Goal: Task Accomplishment & Management: Manage account settings

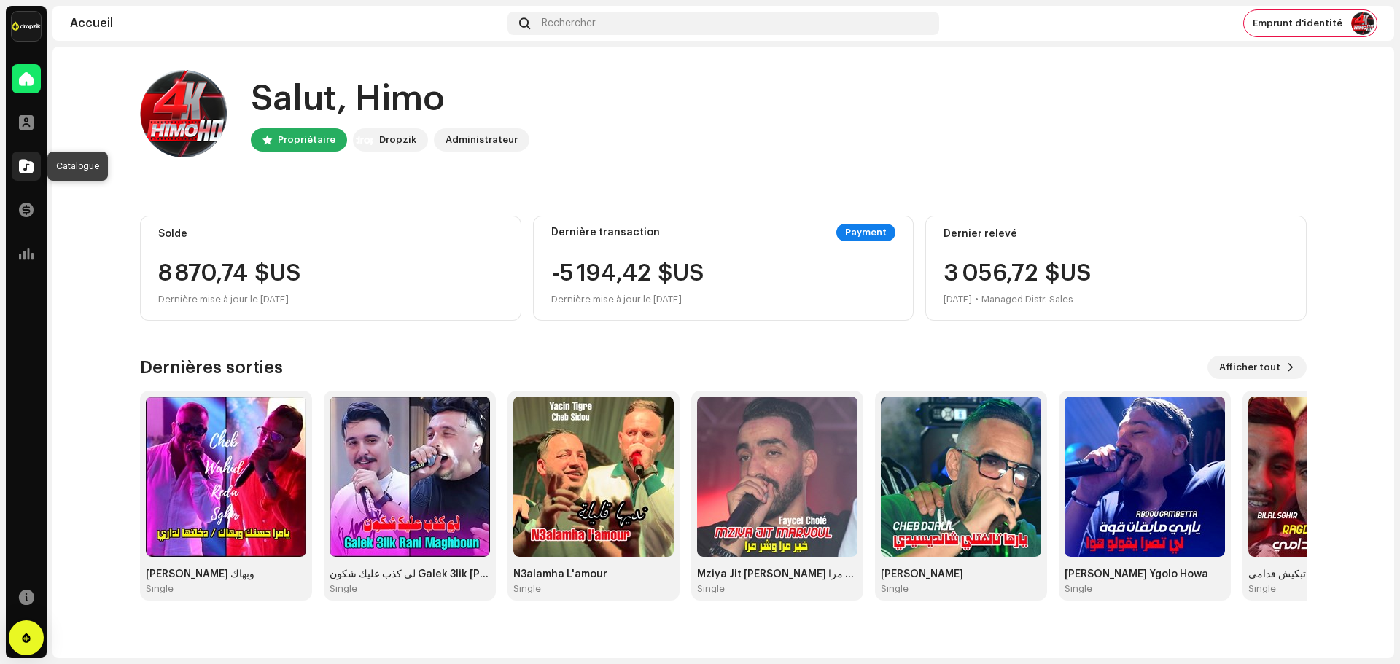
click at [23, 175] on div at bounding box center [26, 166] width 29 height 29
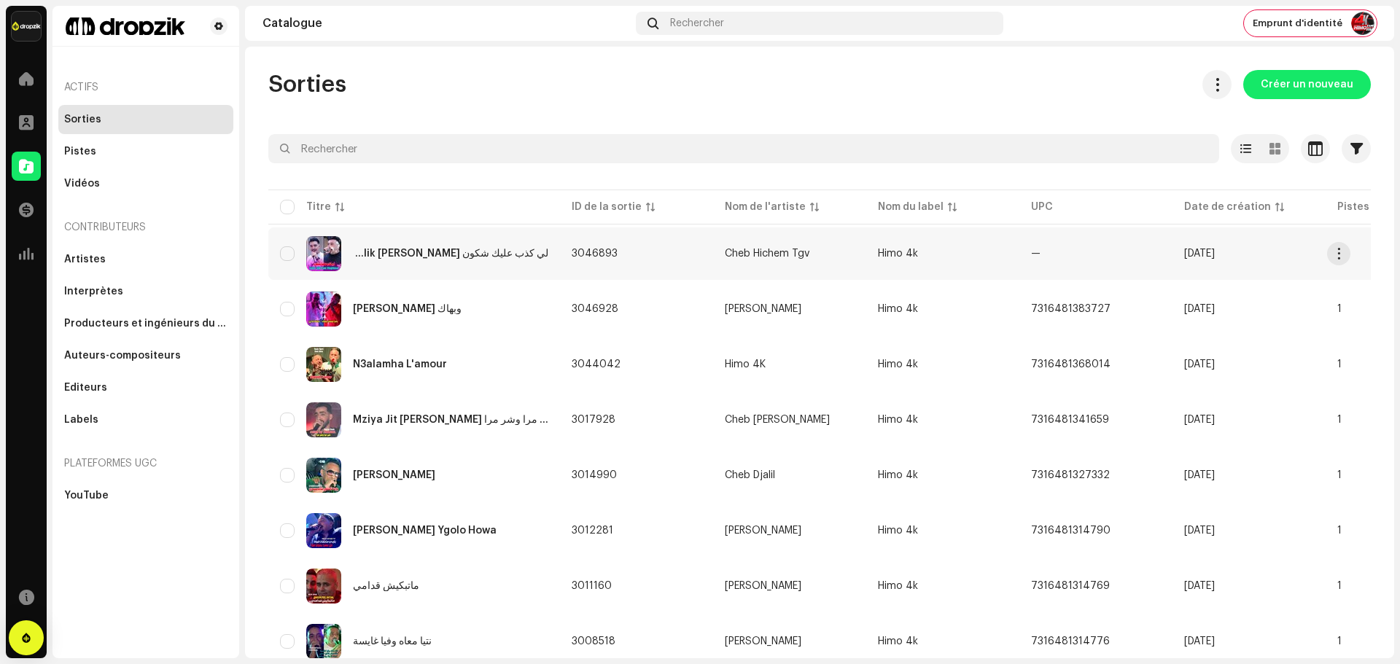
click at [459, 252] on div "لي كذب عليك شكون Galek 3lik [PERSON_NAME]" at bounding box center [450, 254] width 195 height 10
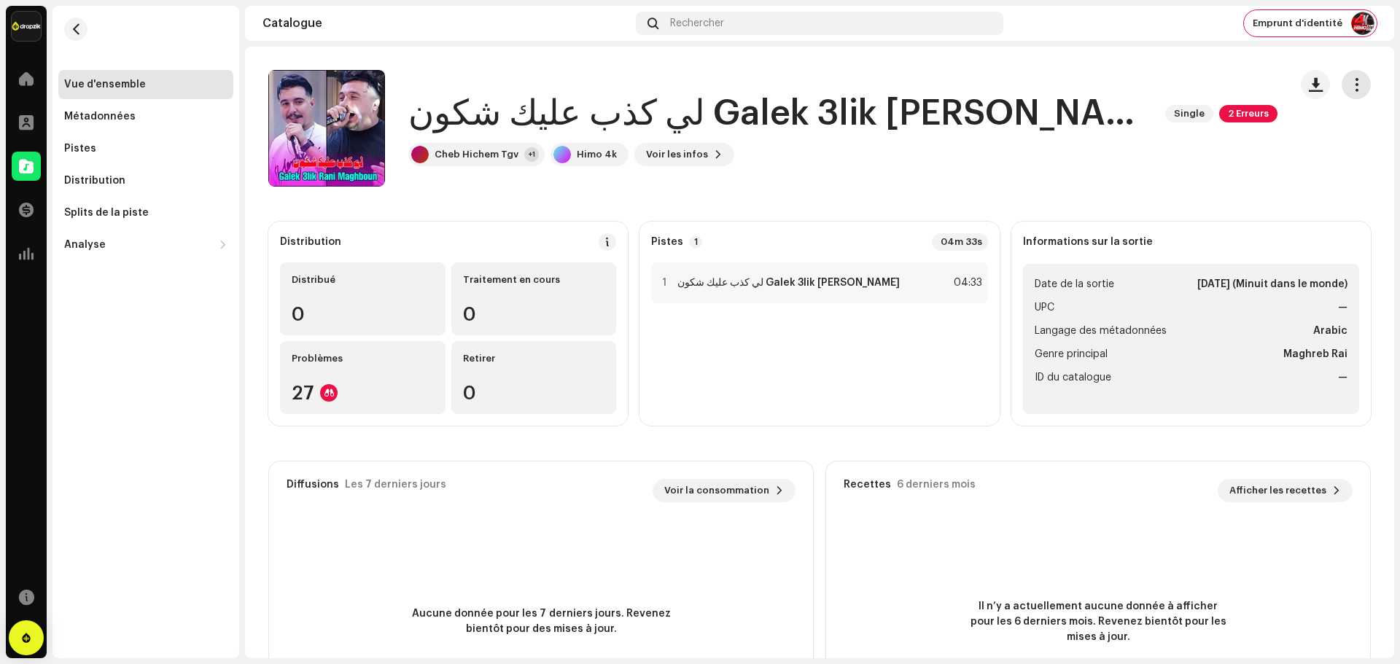
click at [1355, 89] on button "button" at bounding box center [1356, 84] width 29 height 29
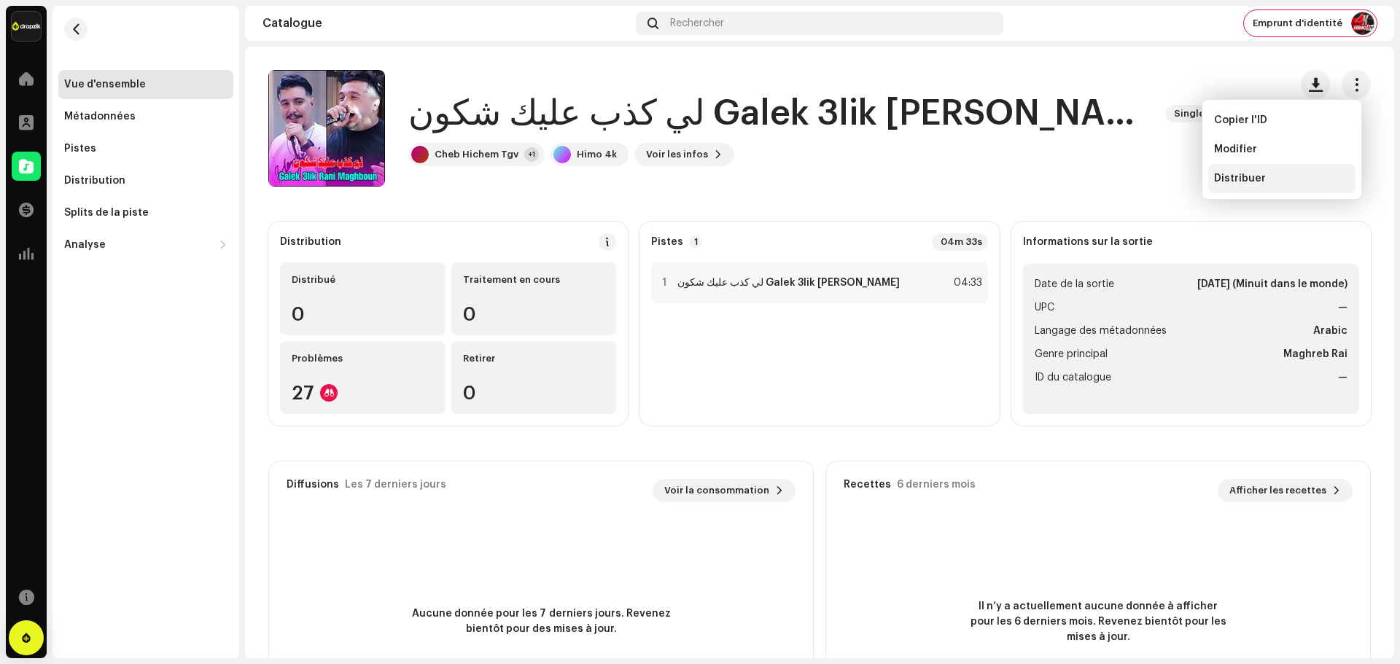
click at [1249, 176] on span "Distribuer" at bounding box center [1240, 179] width 52 height 12
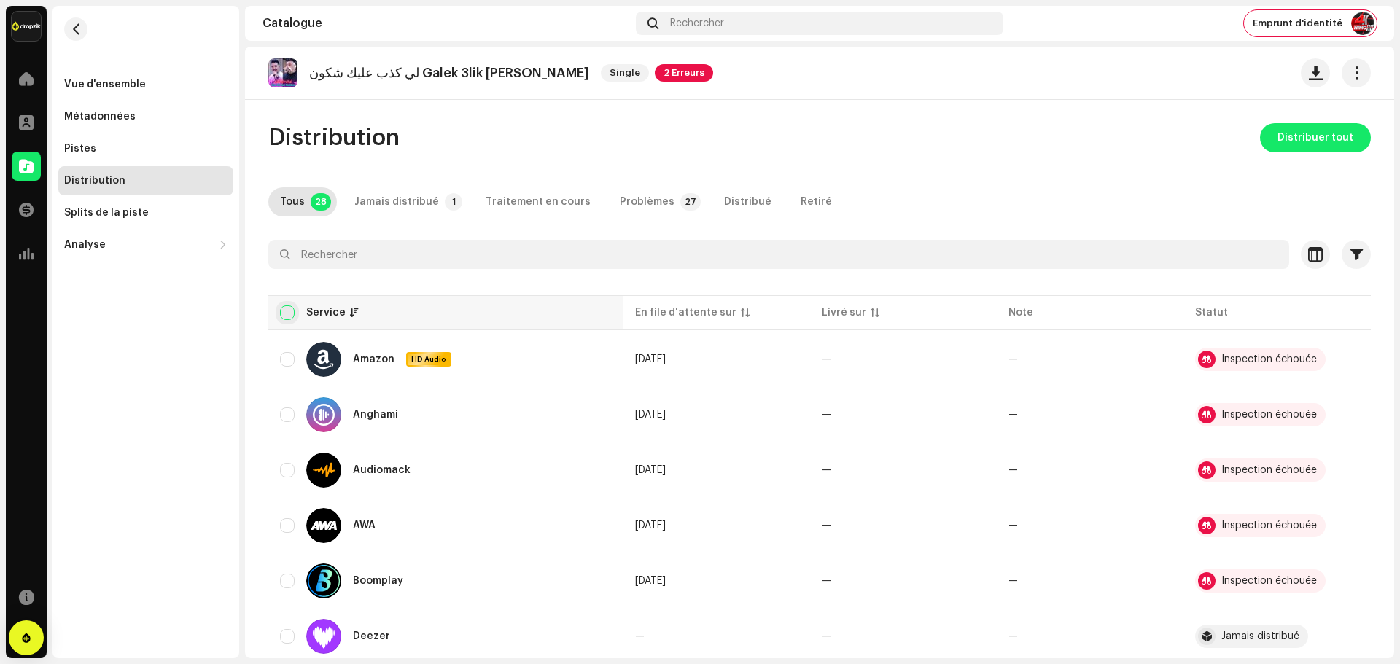
click at [282, 315] on input "checkbox" at bounding box center [287, 313] width 15 height 15
checkbox input "true"
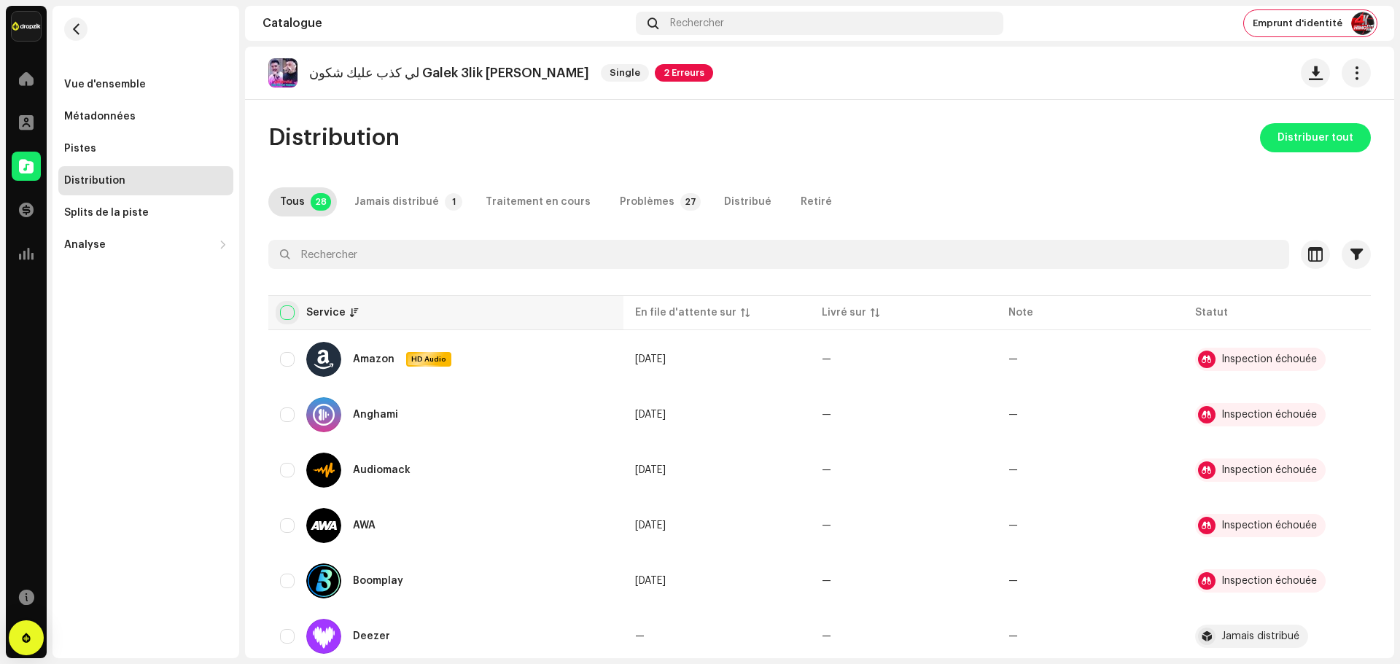
checkbox input "true"
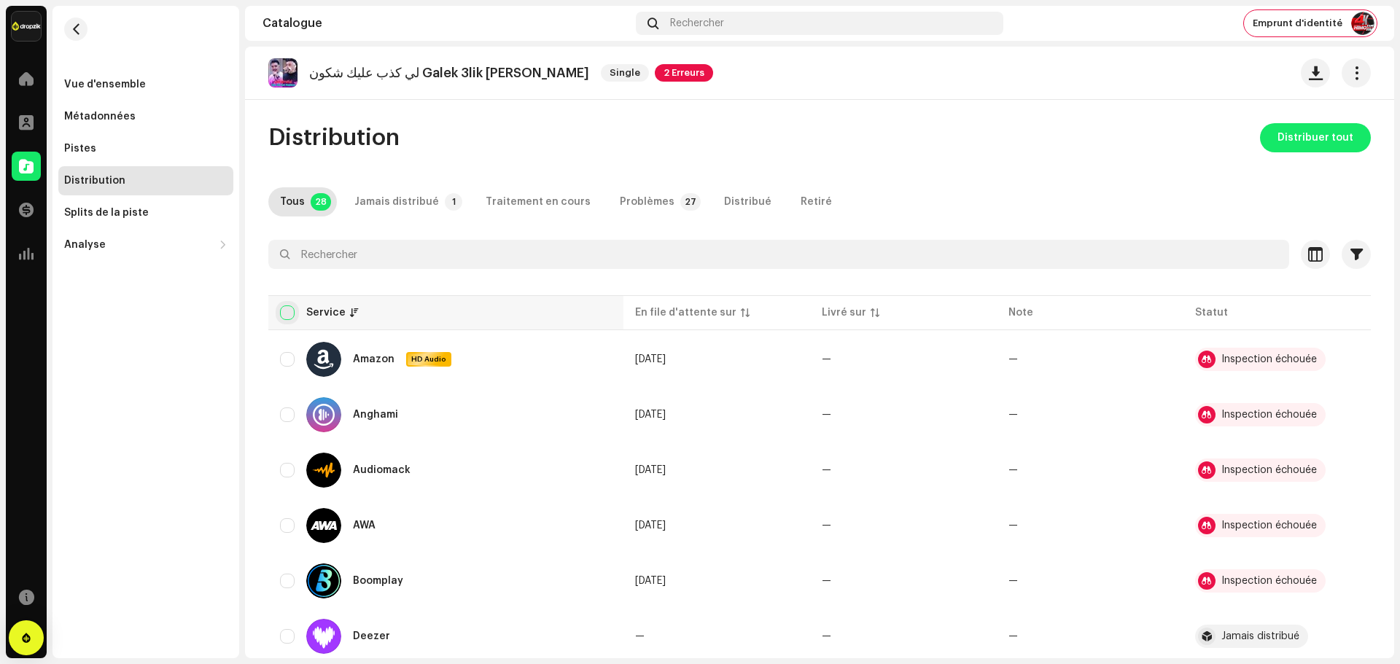
checkbox input "true"
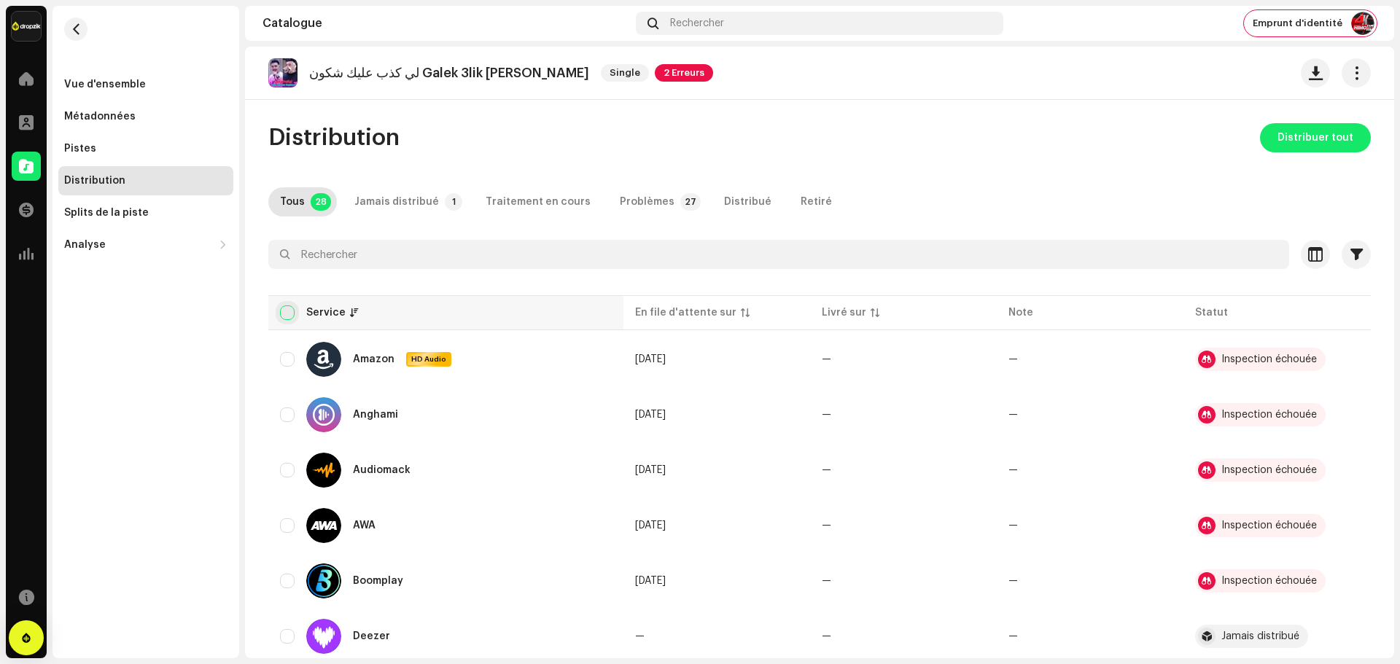
checkbox input "true"
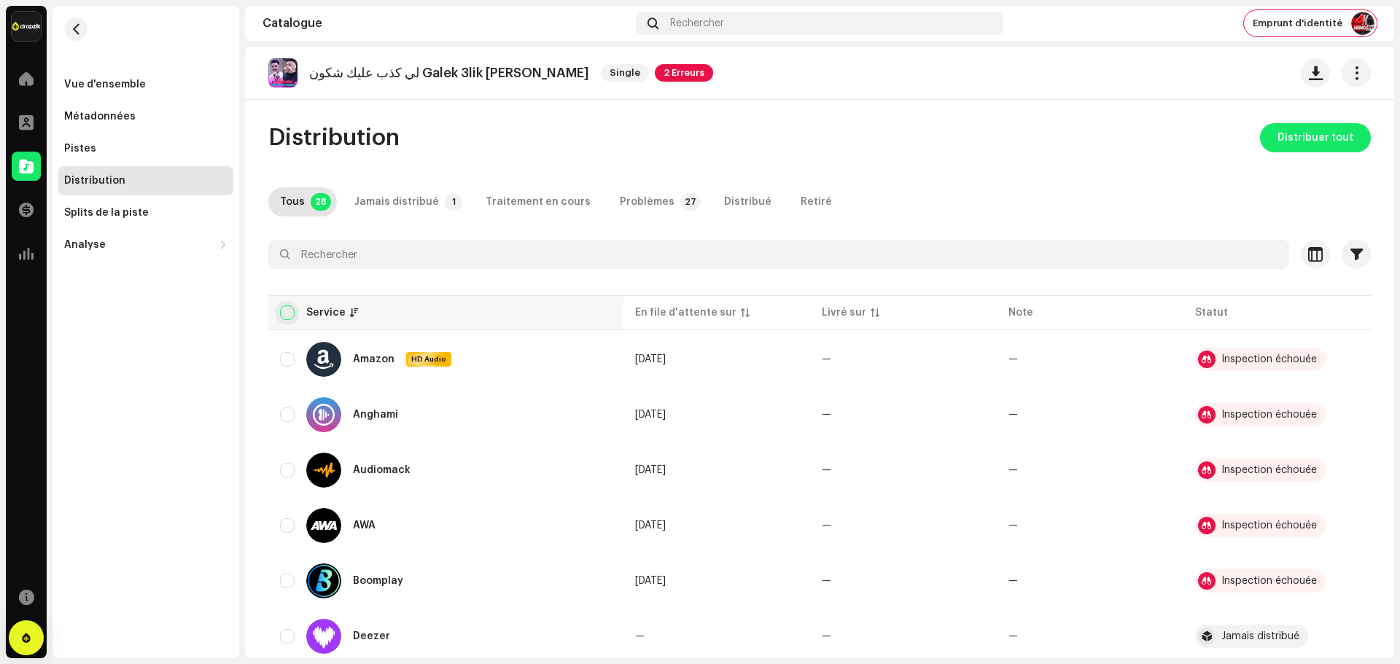
checkbox input "true"
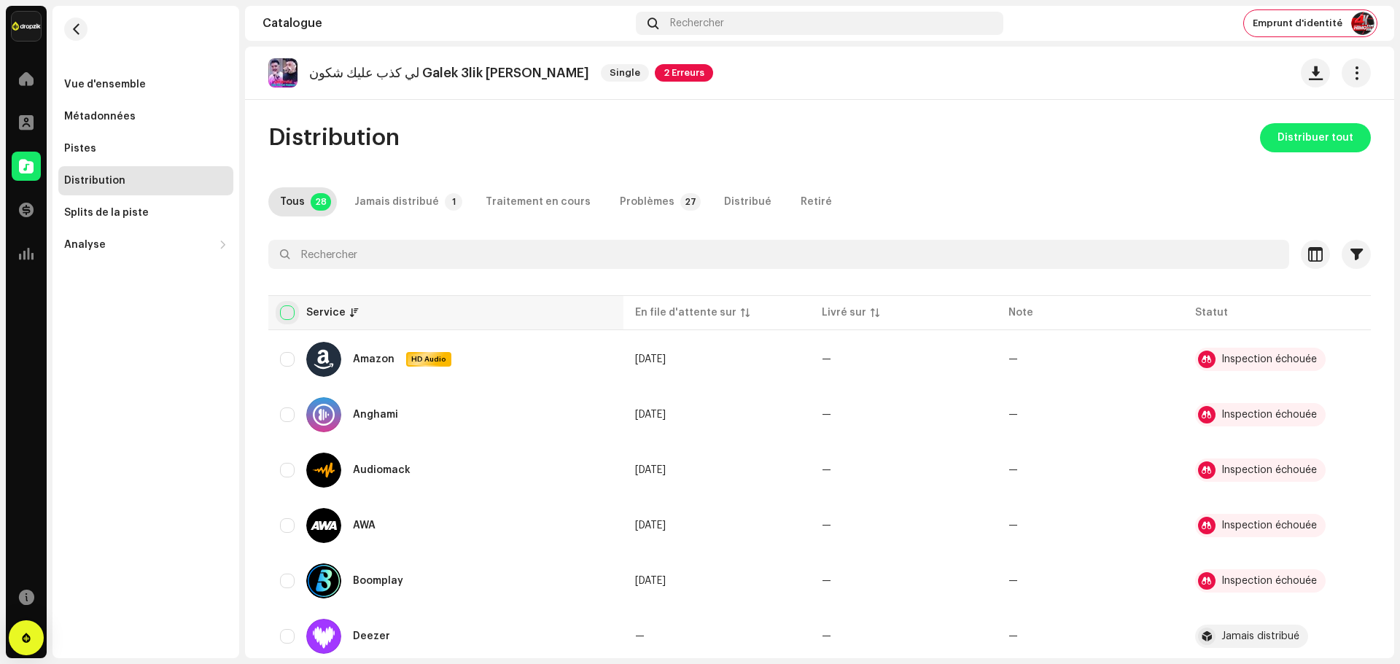
checkbox input "true"
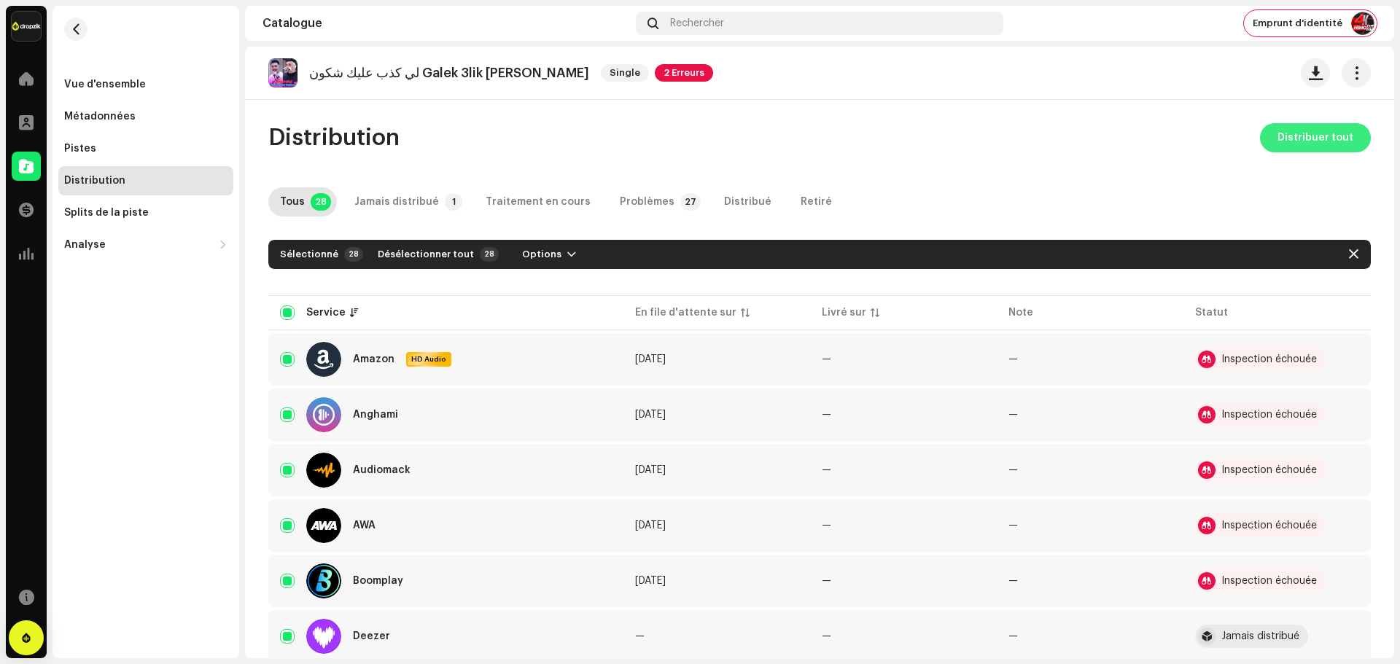
click at [1277, 139] on span "Distribuer tout" at bounding box center [1315, 137] width 76 height 29
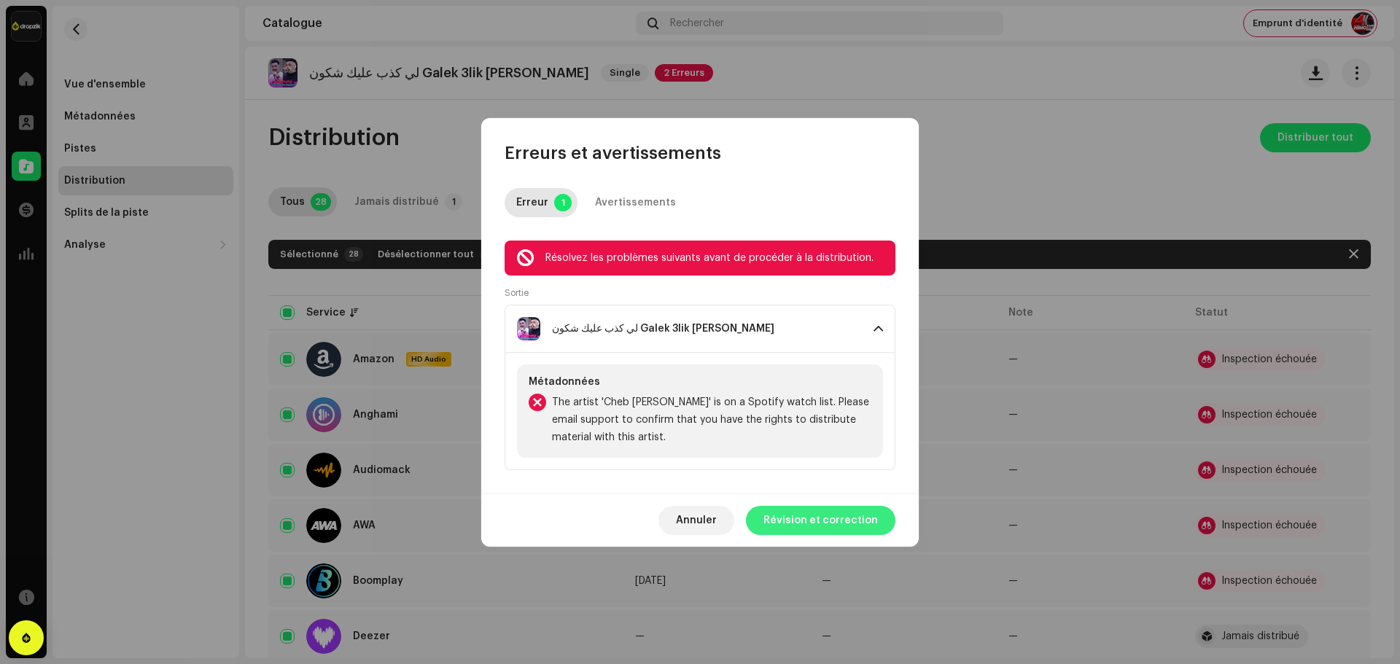
click at [798, 516] on span "Révision et correction" at bounding box center [820, 520] width 114 height 29
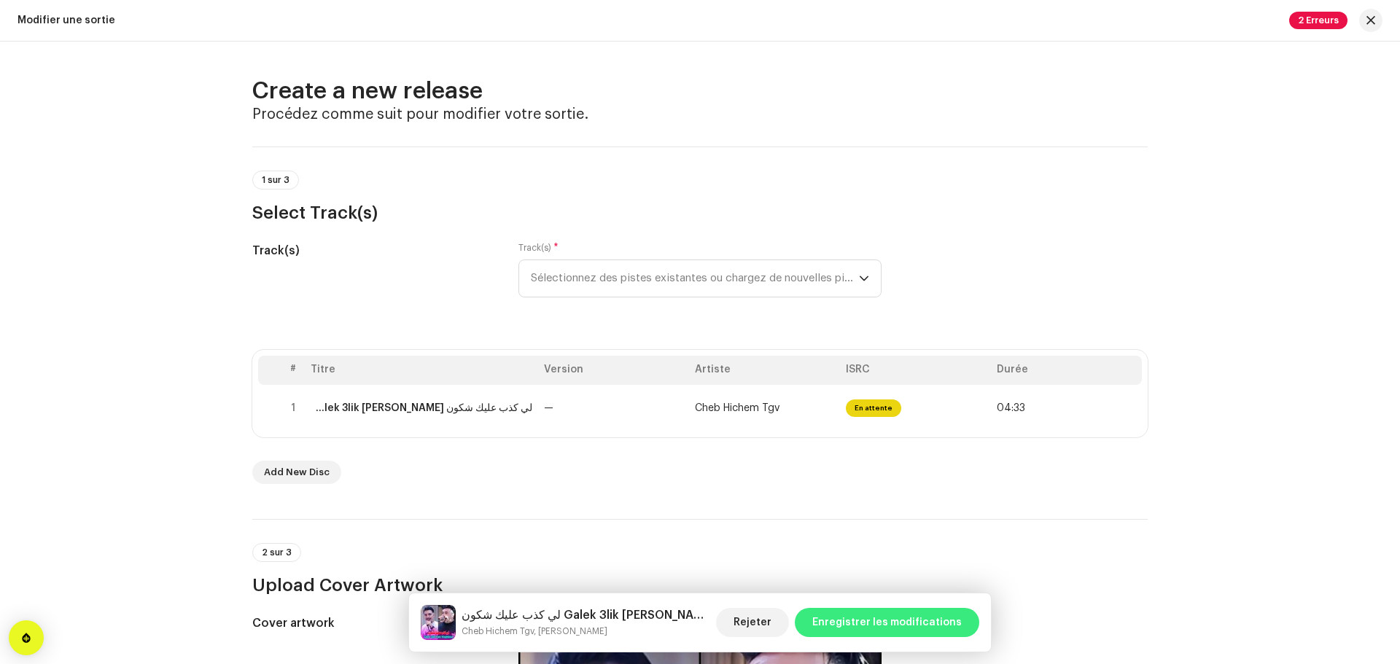
click at [888, 618] on span "Enregistrer les modifications" at bounding box center [886, 622] width 149 height 29
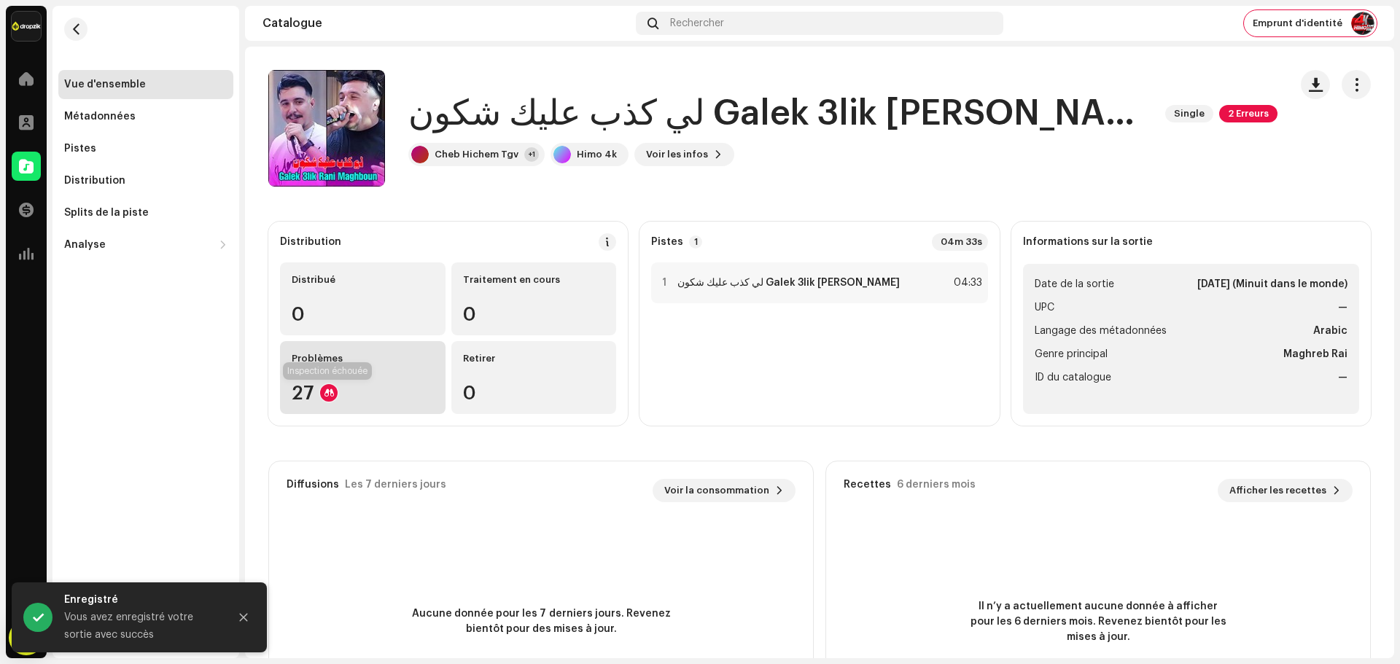
click at [324, 395] on div at bounding box center [328, 392] width 17 height 17
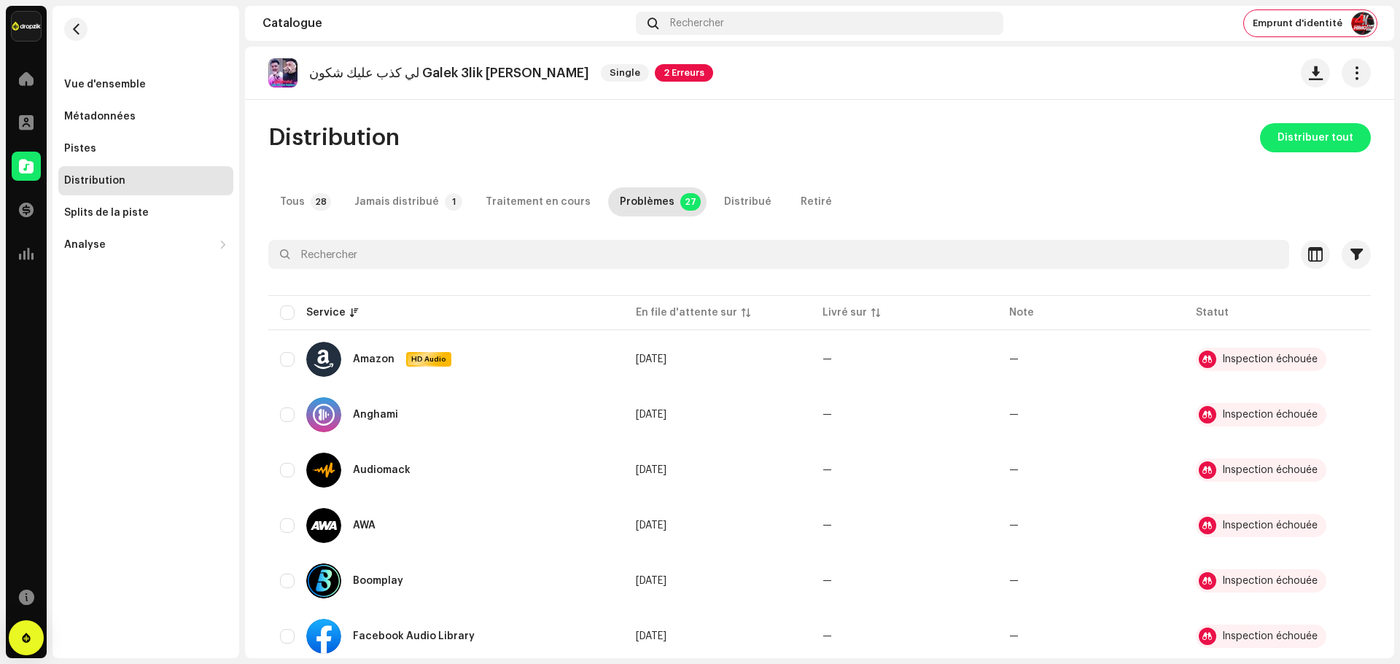
click at [661, 71] on span "2 Erreurs" at bounding box center [684, 72] width 58 height 17
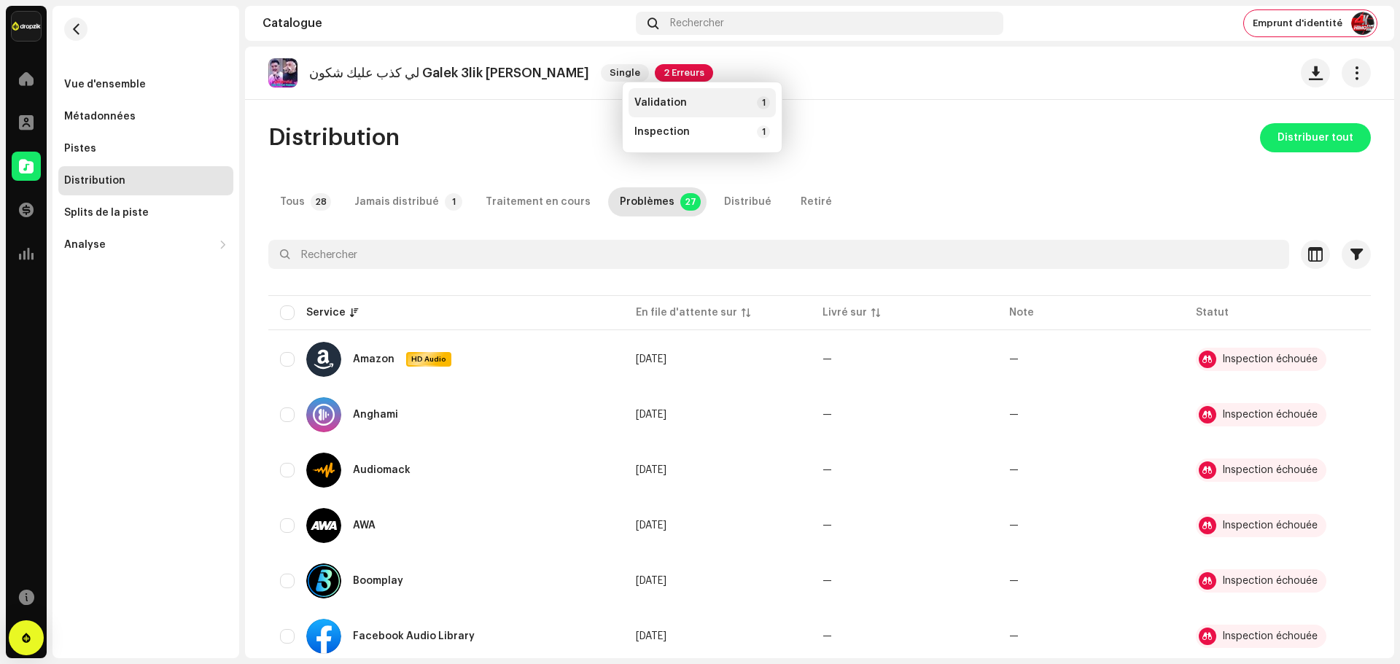
click at [663, 104] on span "Validation" at bounding box center [660, 103] width 52 height 12
click at [290, 275] on div "Erreurs de validation Résolvez les problèmes suivants avant de procéder à la di…" at bounding box center [700, 332] width 1400 height 664
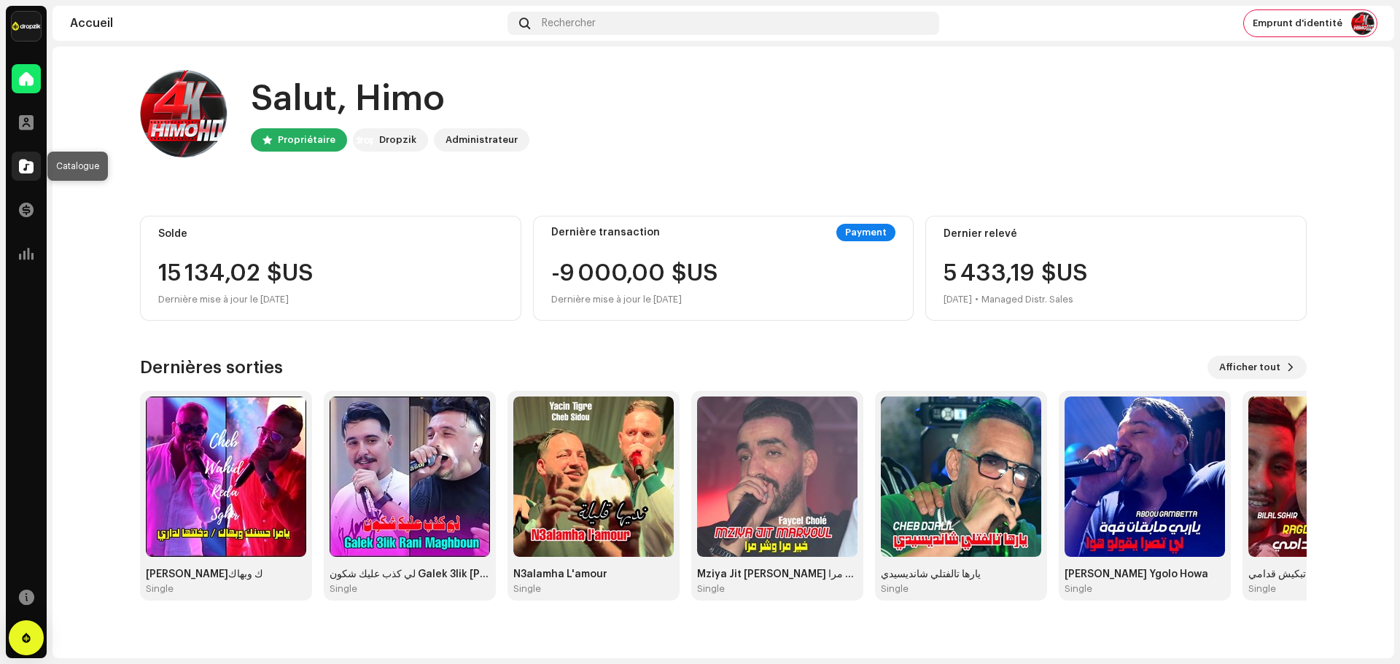
click at [28, 175] on div at bounding box center [26, 166] width 29 height 29
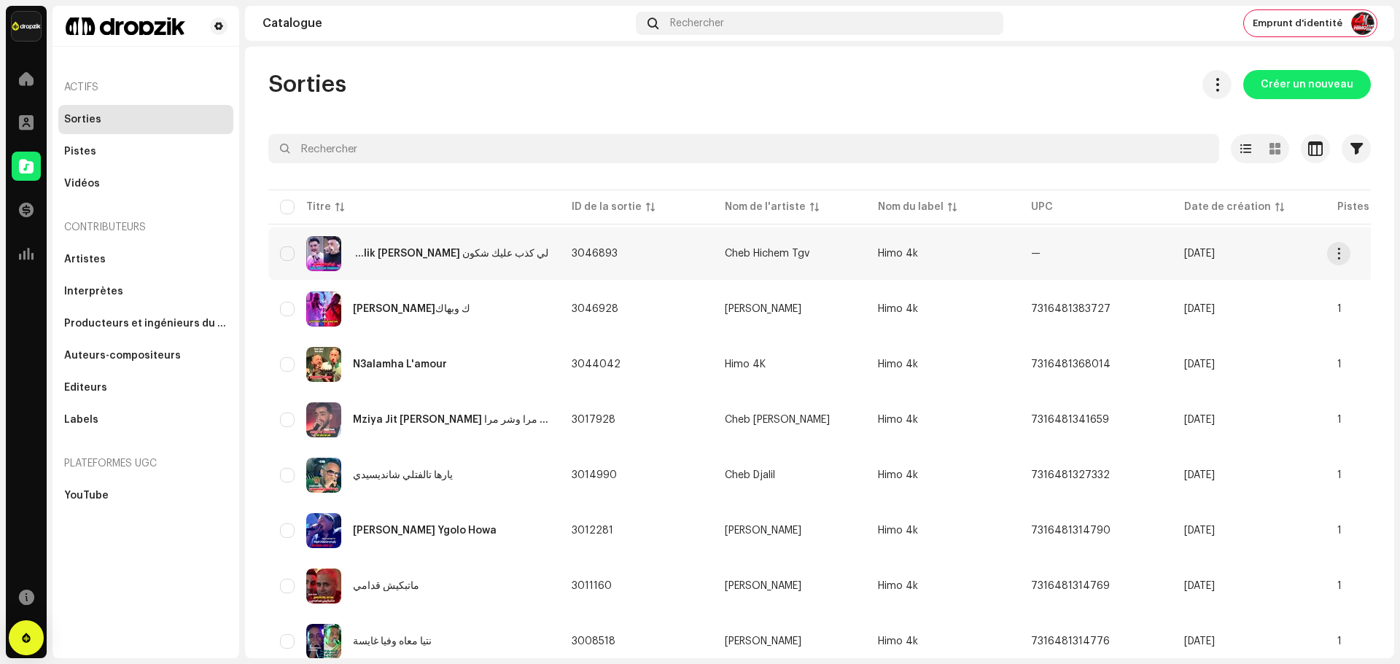
click at [490, 252] on div "لي كذب عليك شكون Galek 3lik [PERSON_NAME]" at bounding box center [450, 254] width 195 height 10
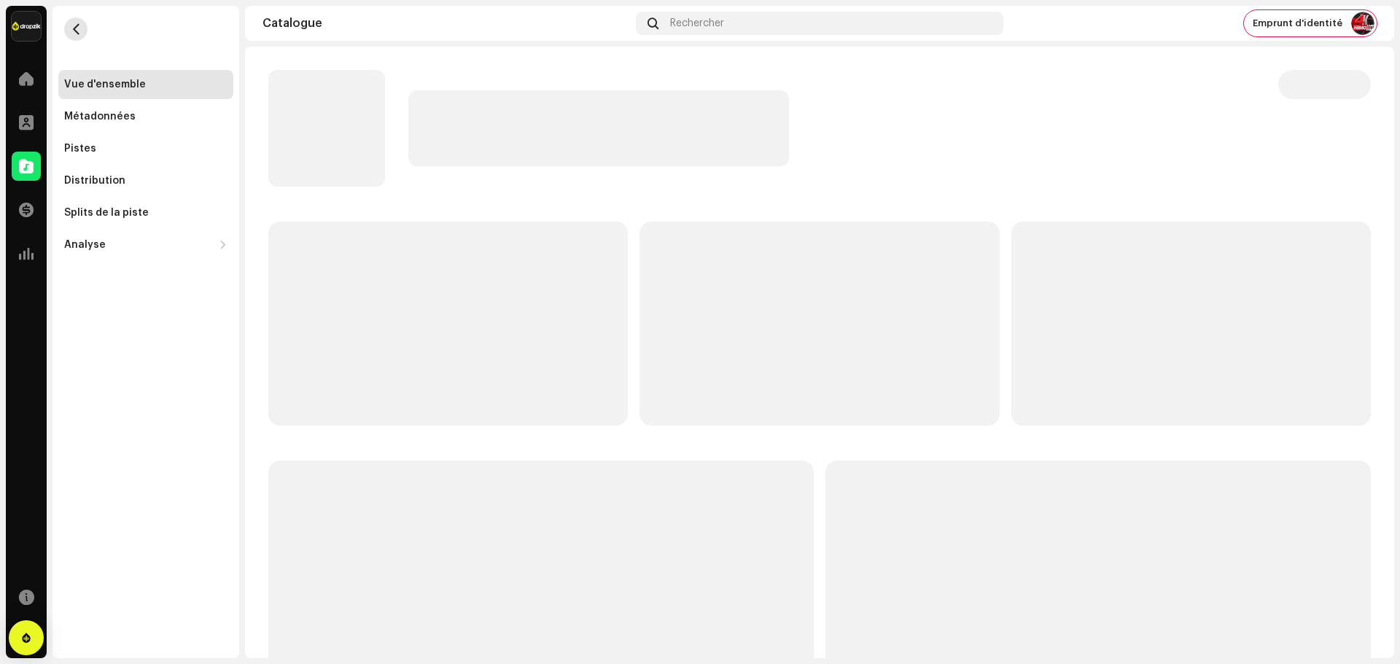
click at [65, 24] on button "button" at bounding box center [75, 28] width 23 height 23
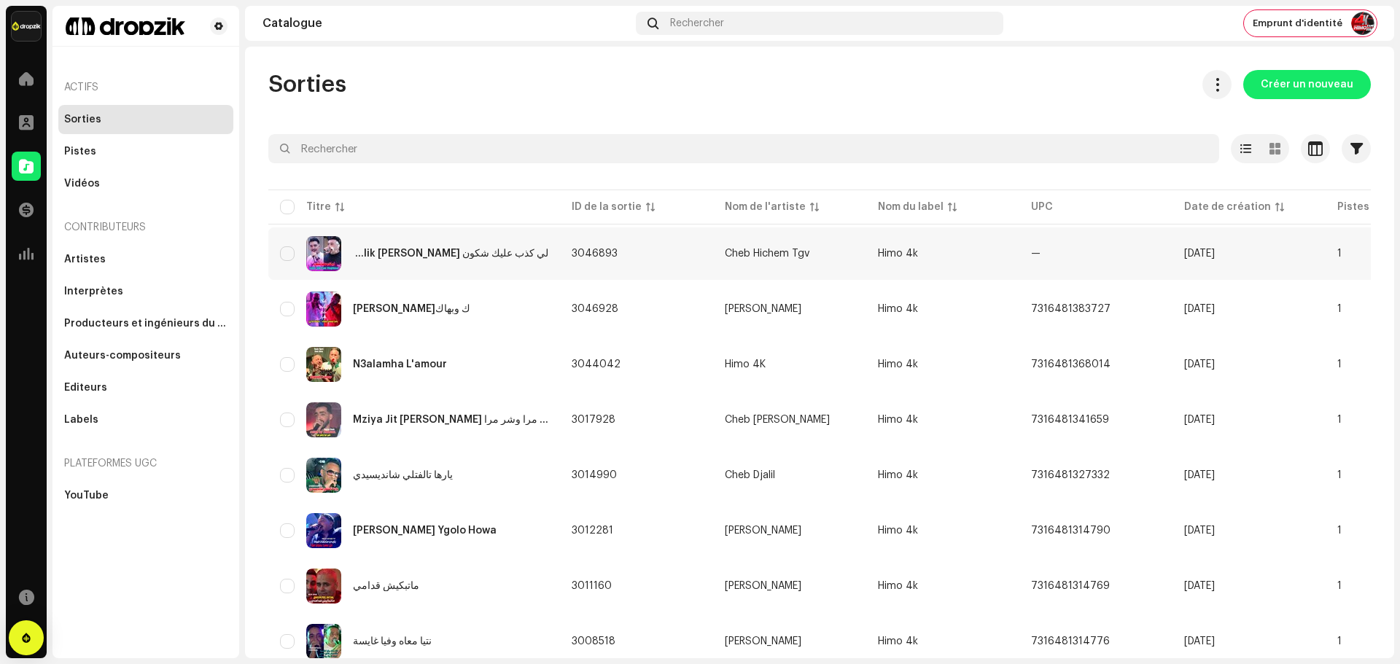
click at [435, 255] on div "لي كذب عليك شكون Galek 3lik [PERSON_NAME]" at bounding box center [450, 254] width 195 height 10
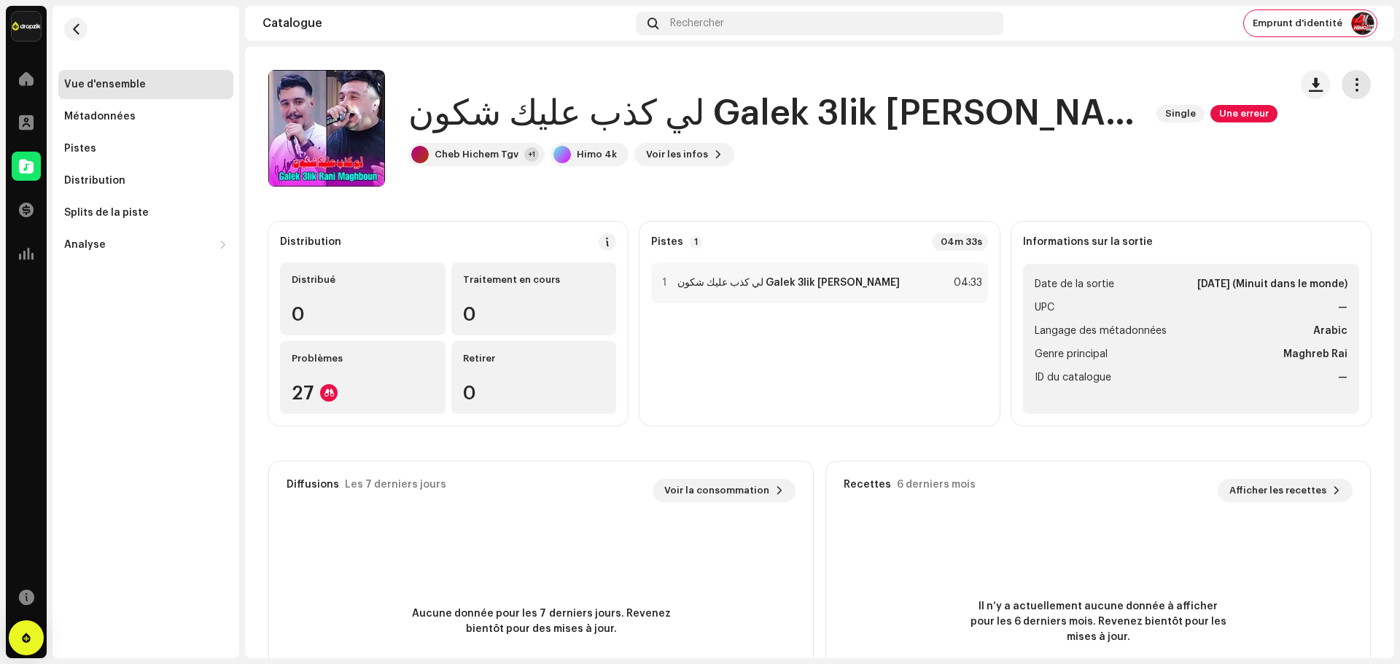
click at [1344, 92] on button "button" at bounding box center [1356, 84] width 29 height 29
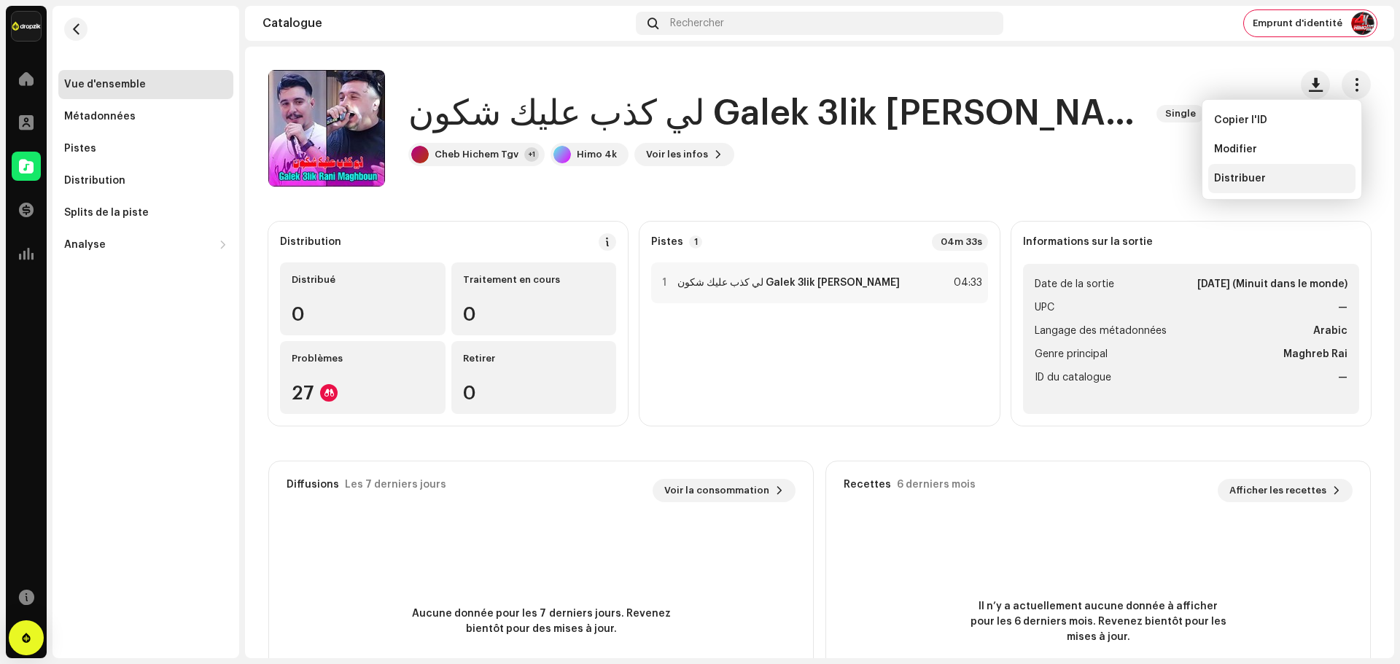
click at [1255, 179] on span "Distribuer" at bounding box center [1240, 179] width 52 height 12
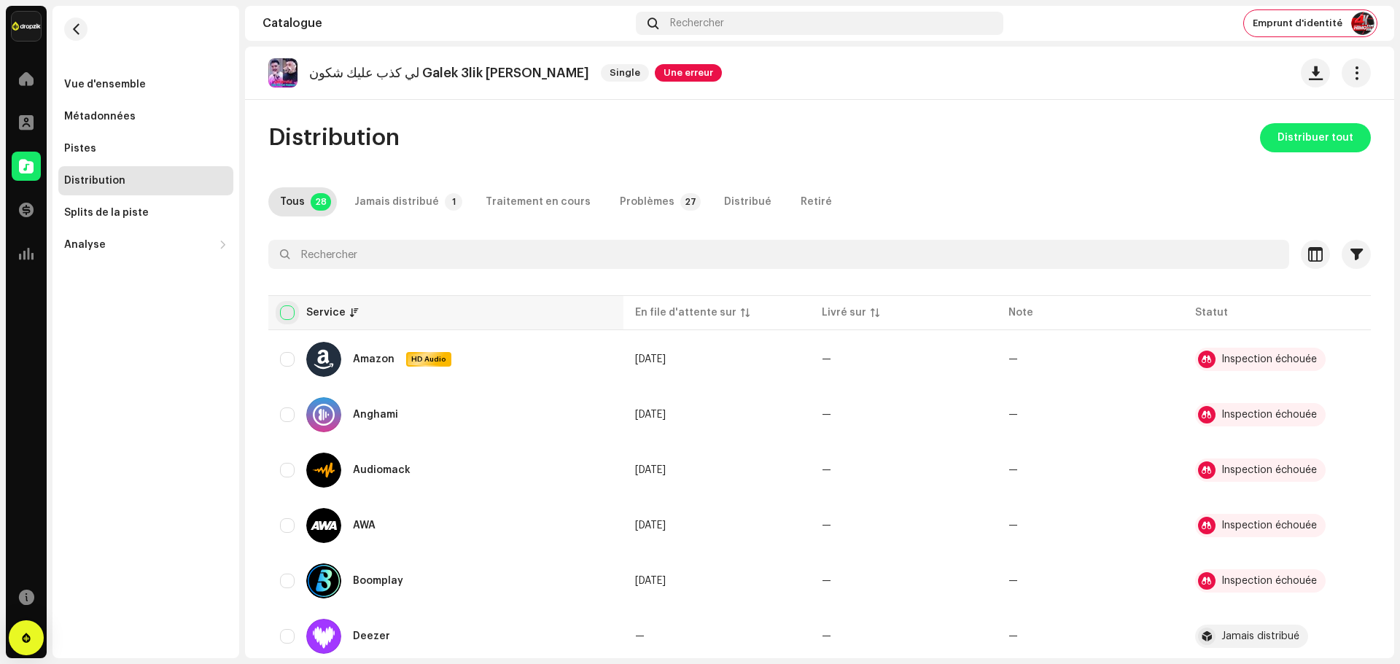
click at [287, 314] on input "checkbox" at bounding box center [287, 313] width 15 height 15
checkbox input "true"
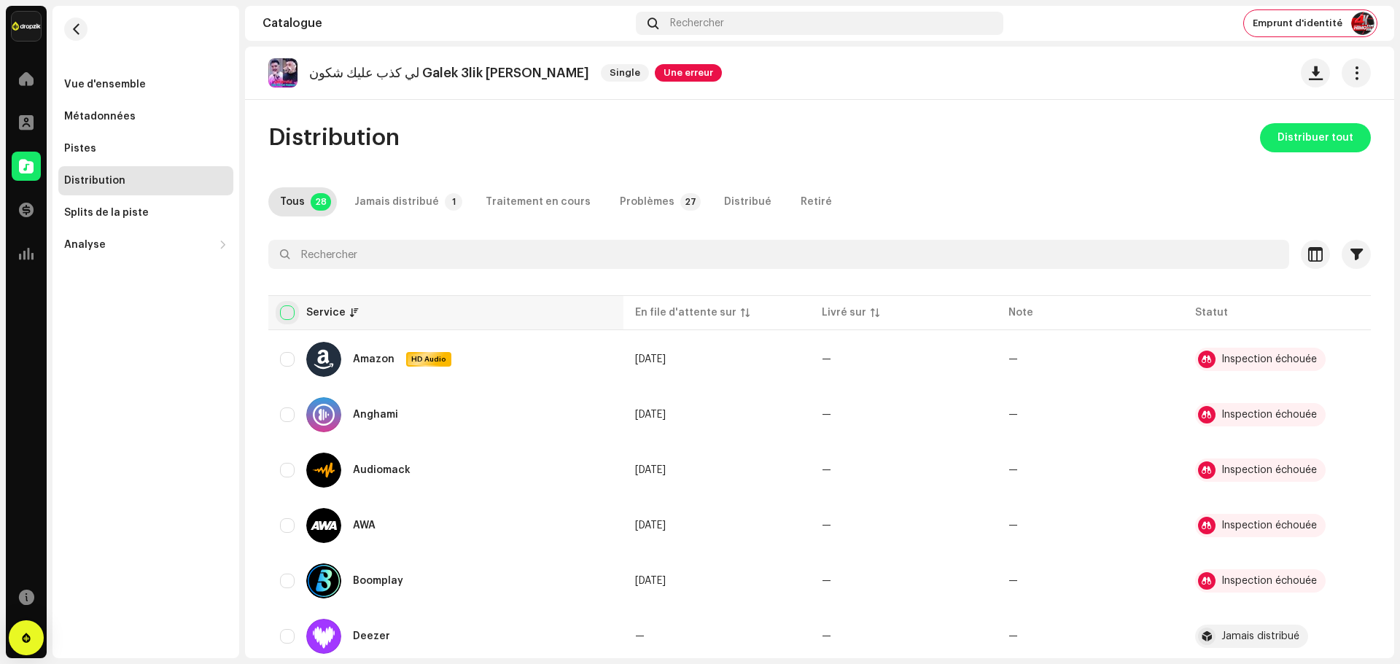
checkbox input "true"
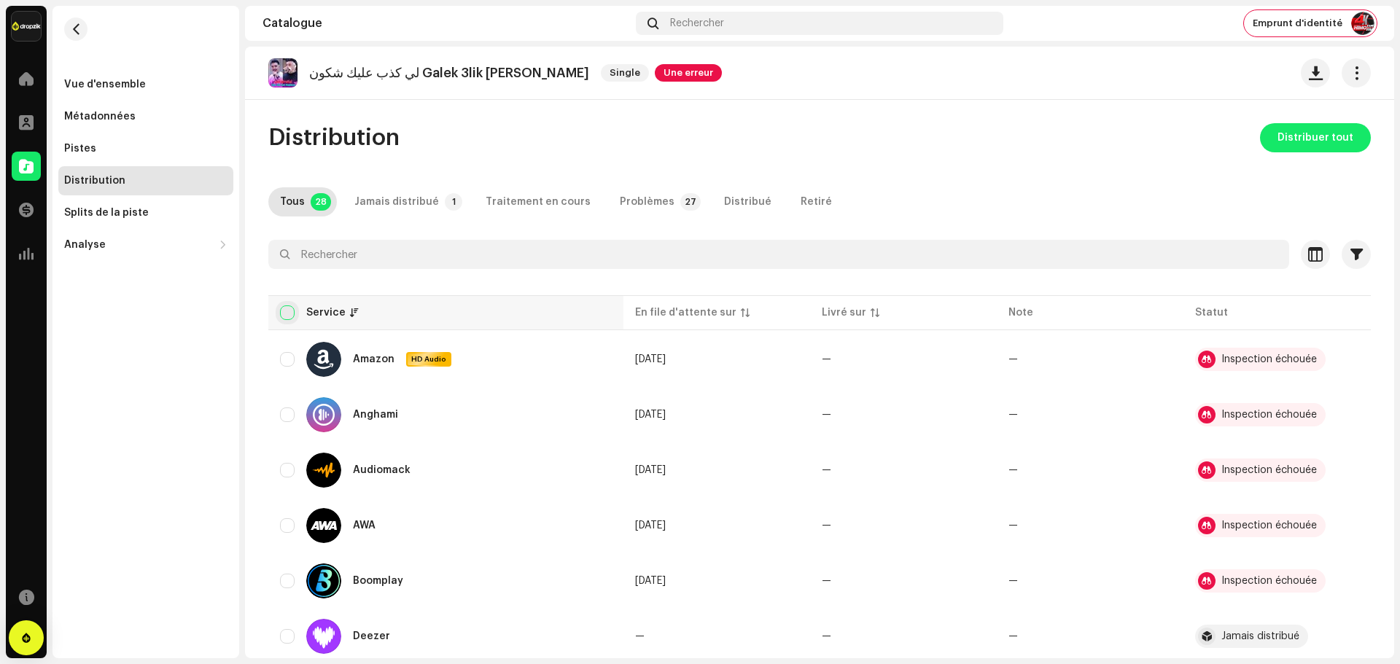
checkbox input "true"
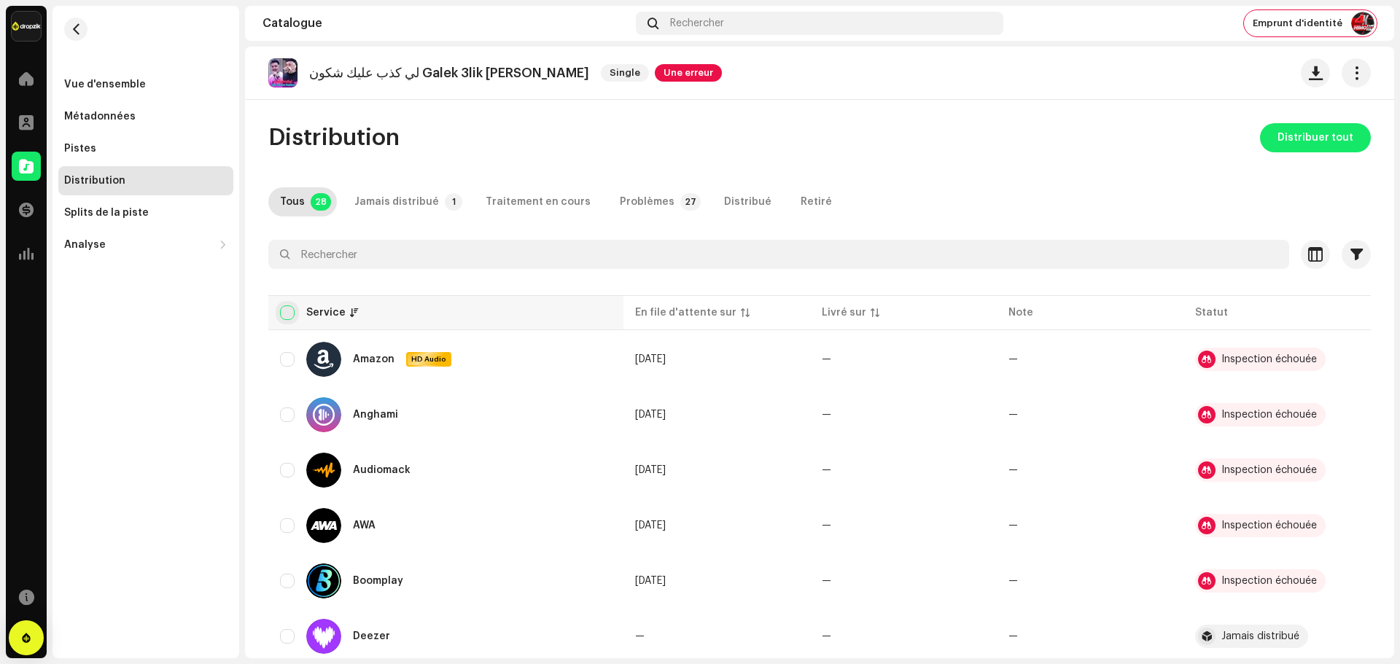
checkbox input "true"
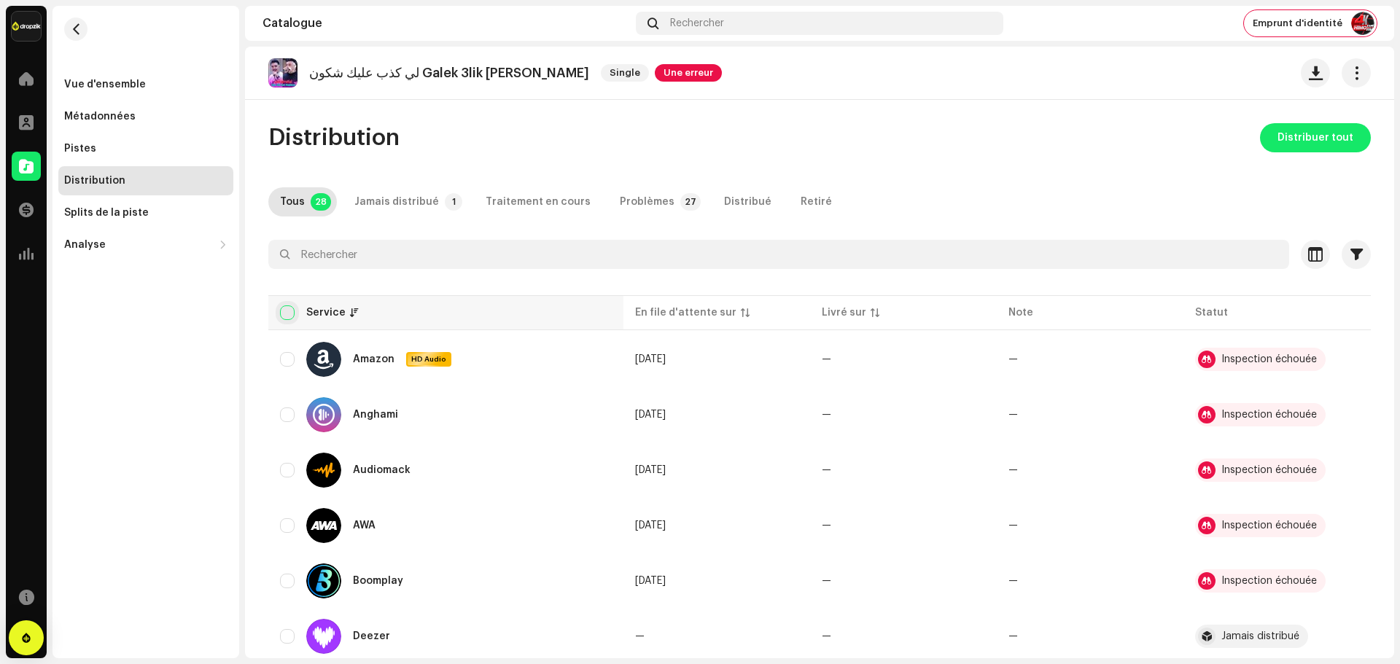
checkbox input "true"
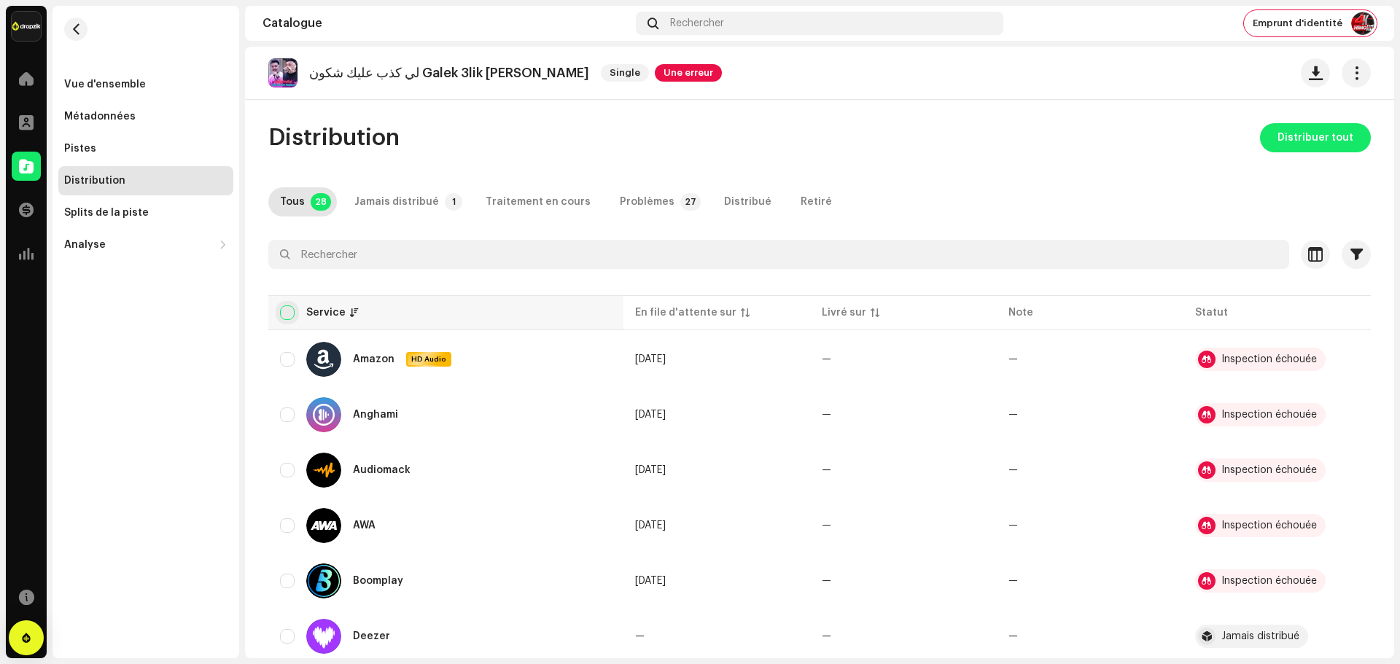
checkbox input "true"
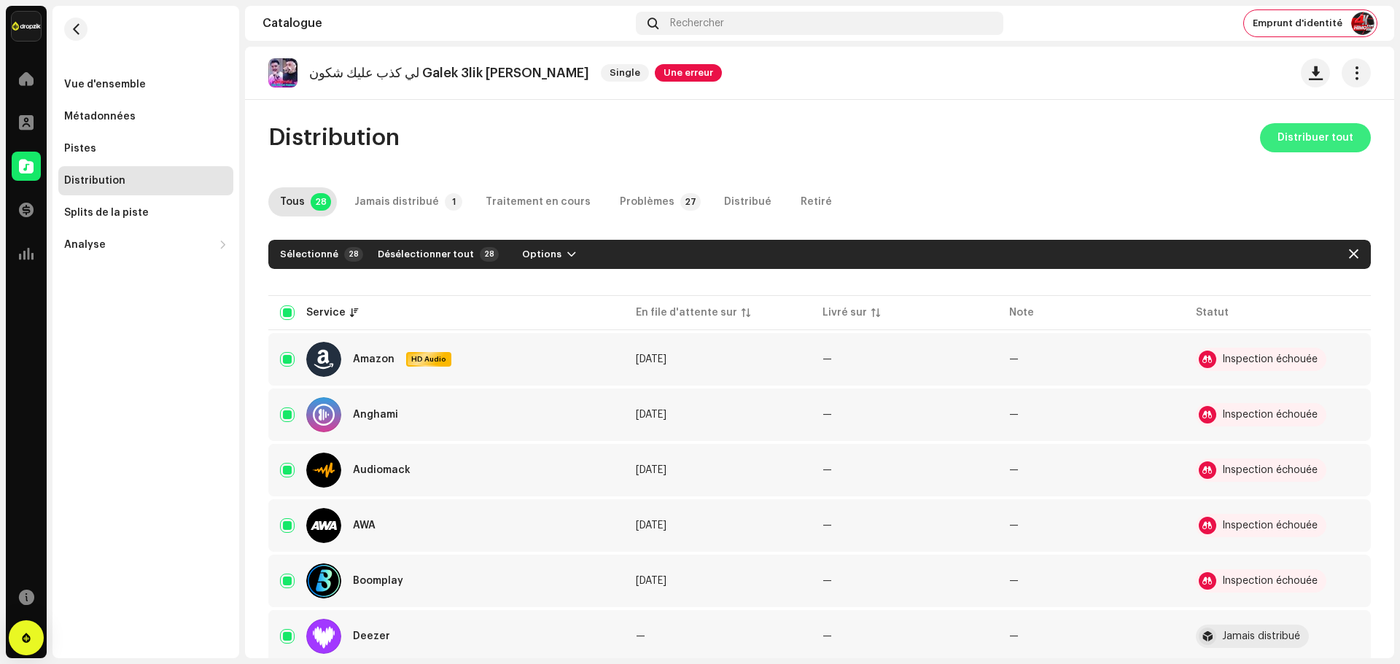
click at [1277, 139] on span "Distribuer tout" at bounding box center [1315, 137] width 76 height 29
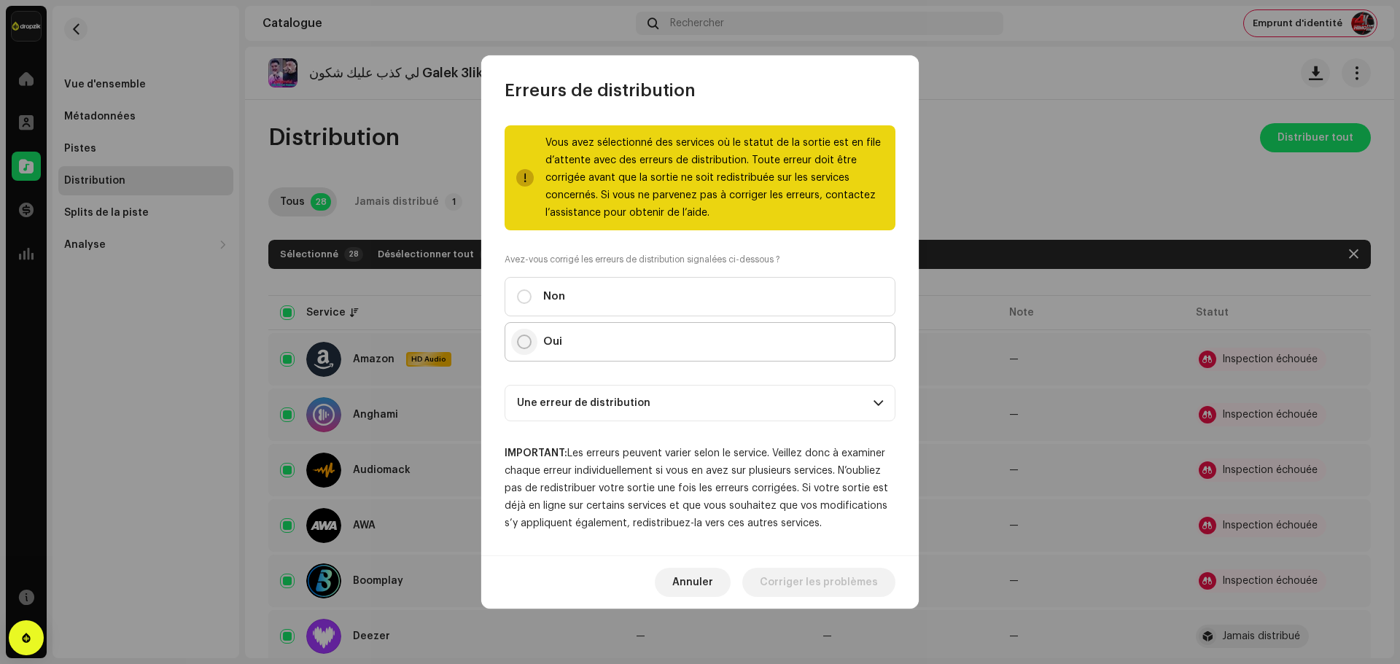
click at [522, 346] on input "Oui" at bounding box center [524, 342] width 15 height 15
radio input "true"
click at [852, 587] on span "Distribuer" at bounding box center [852, 582] width 52 height 29
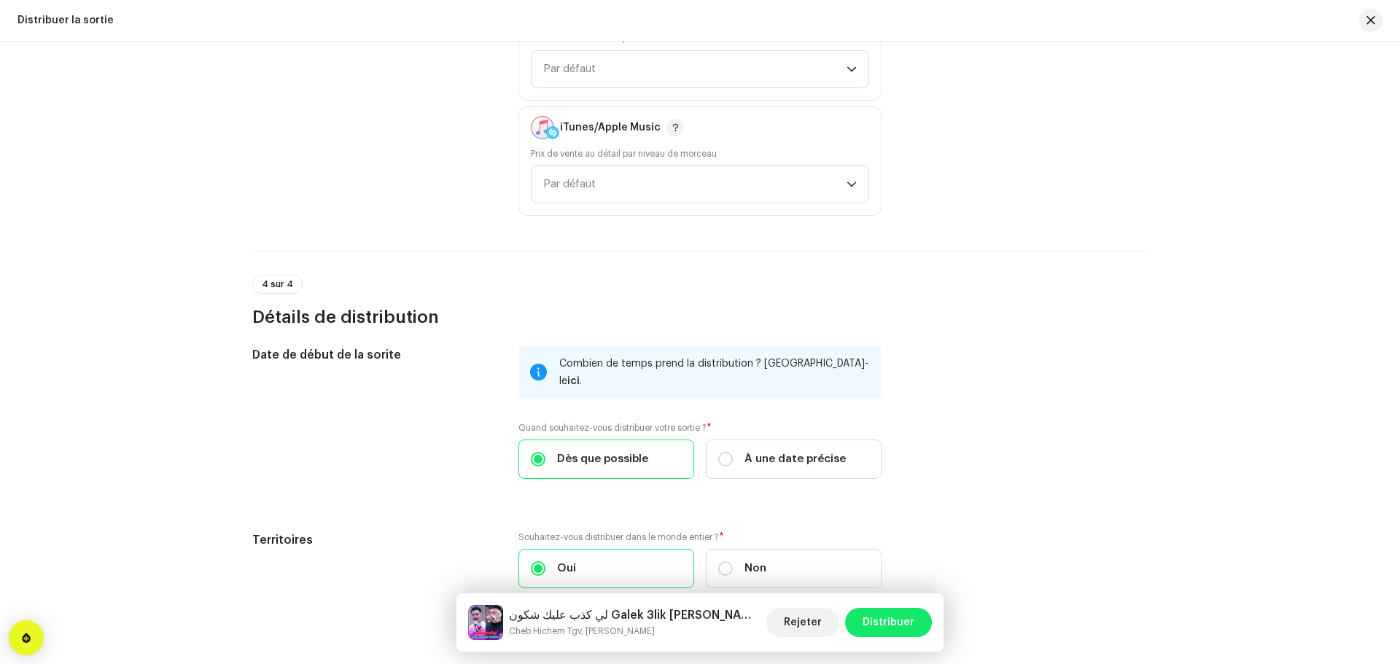
scroll to position [2179, 0]
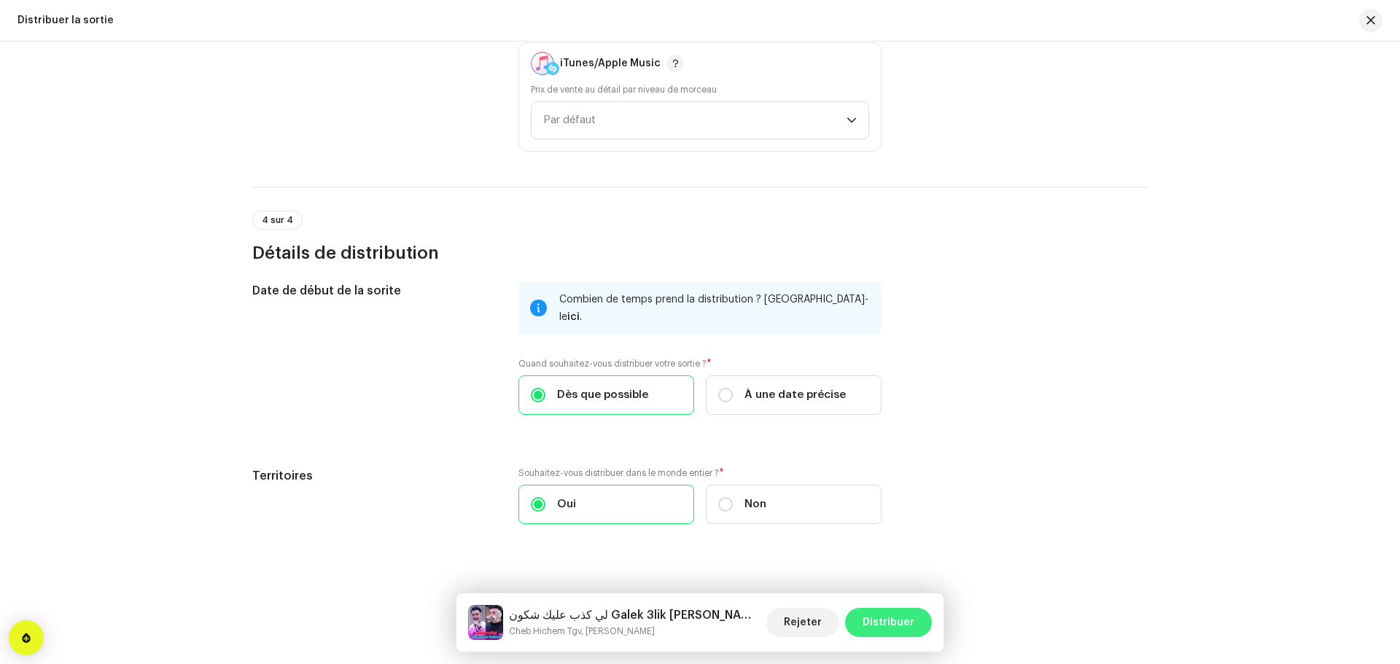
click at [902, 620] on span "Distribuer" at bounding box center [889, 622] width 52 height 29
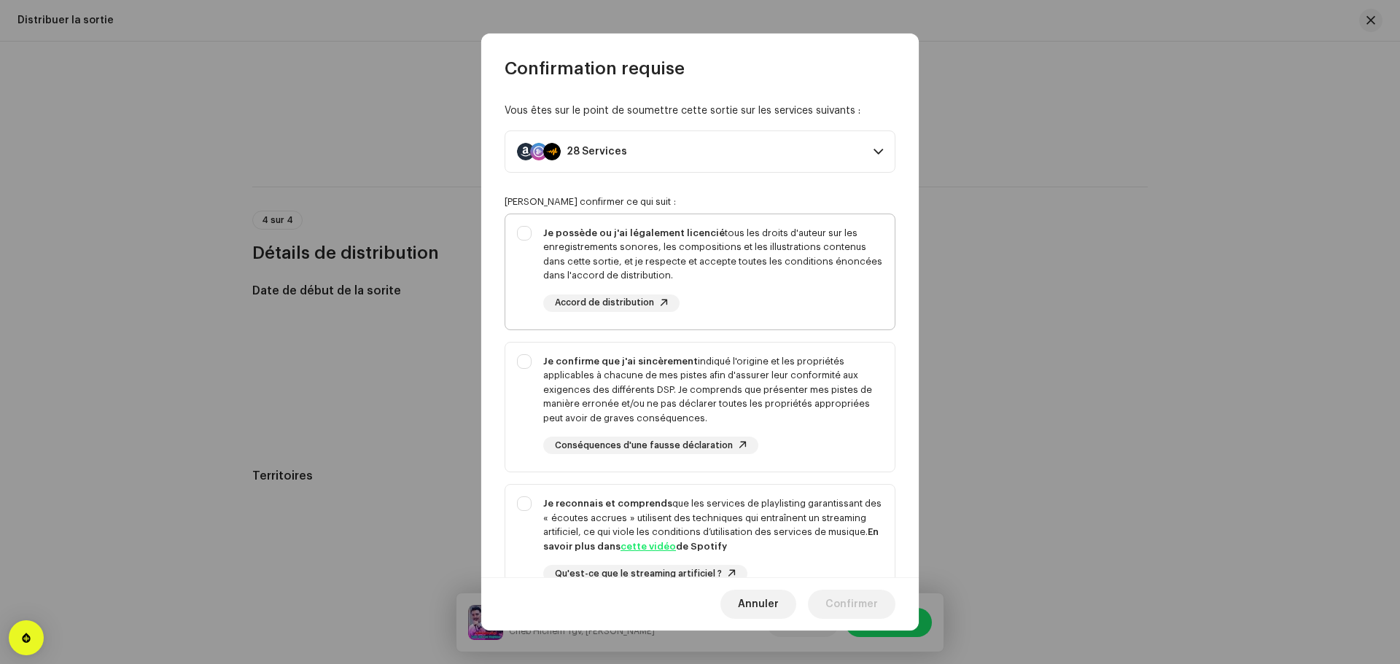
click at [695, 287] on div "Je possède ou j'ai légalement licencié tous les droits d'auteur sur les enregis…" at bounding box center [713, 269] width 340 height 86
checkbox input "true"
click at [725, 408] on div "Je confirme que j'ai sincèrement indiqué l'origine et les propriétés applicable…" at bounding box center [713, 389] width 340 height 71
checkbox input "true"
click at [750, 511] on div "Je reconnais et comprends que les services de playlisting garantissant des « éc…" at bounding box center [713, 525] width 340 height 57
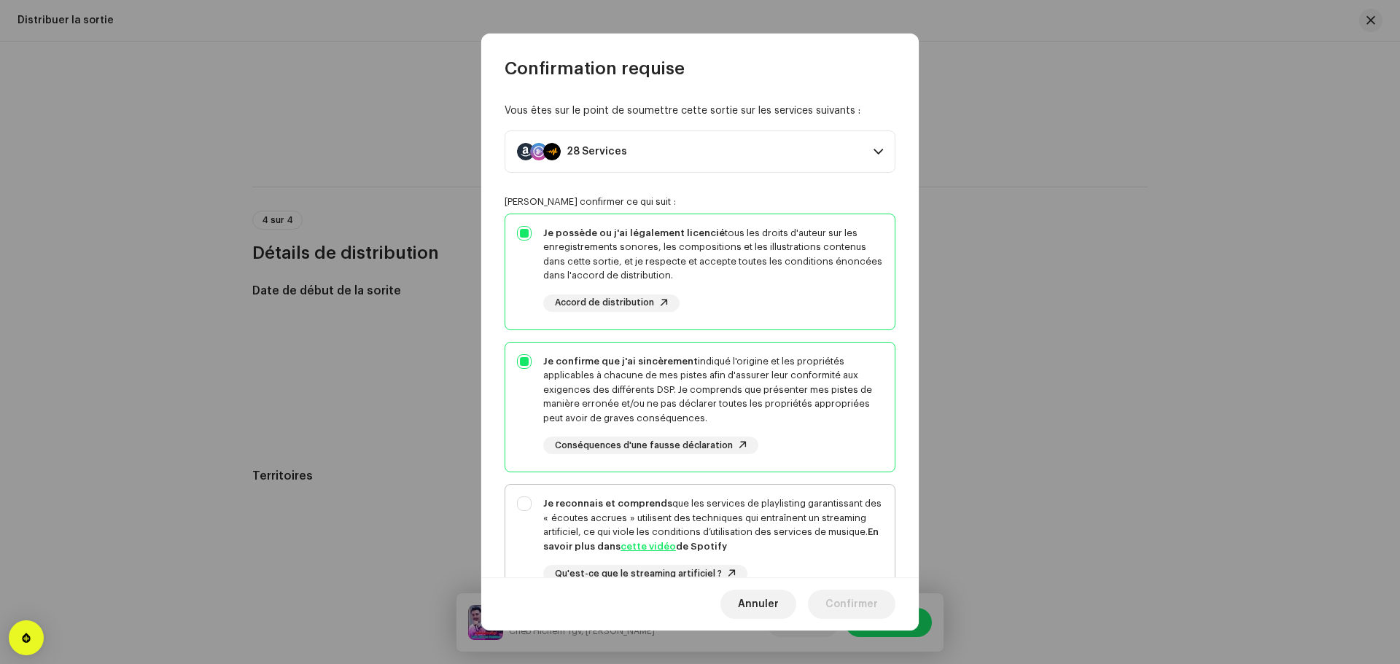
checkbox input "true"
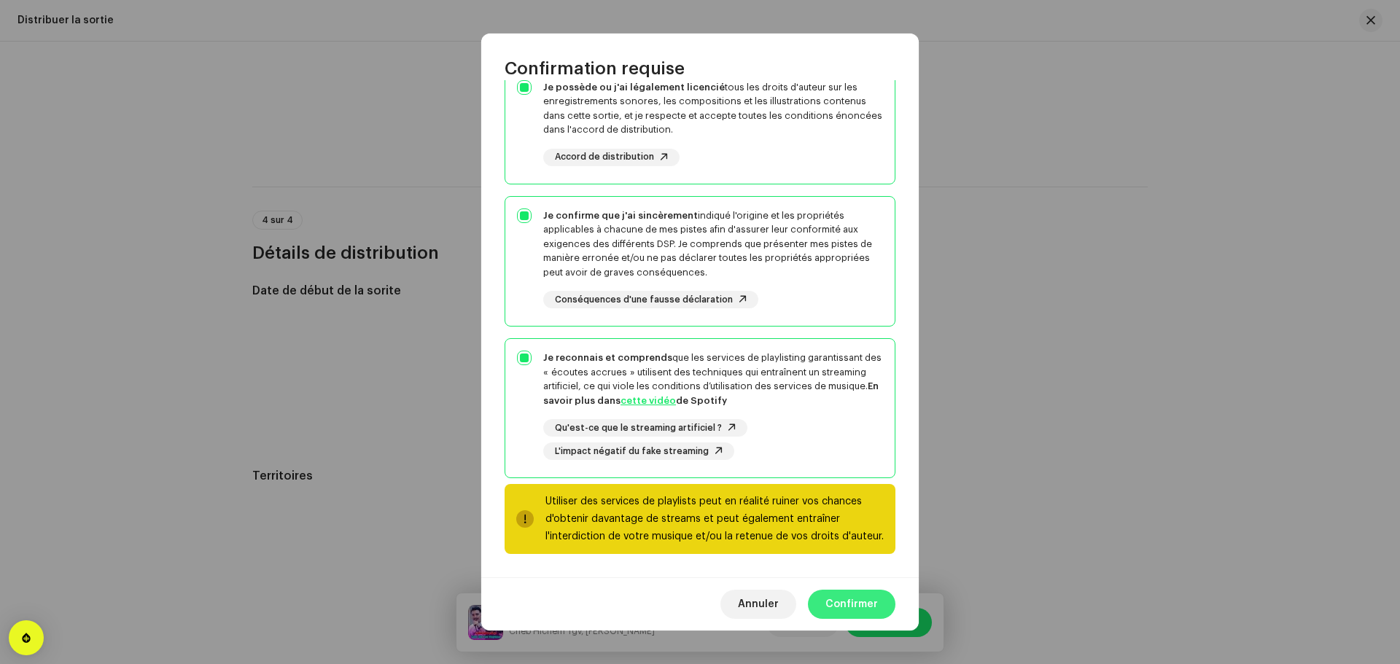
click at [855, 602] on span "Confirmer" at bounding box center [851, 604] width 52 height 29
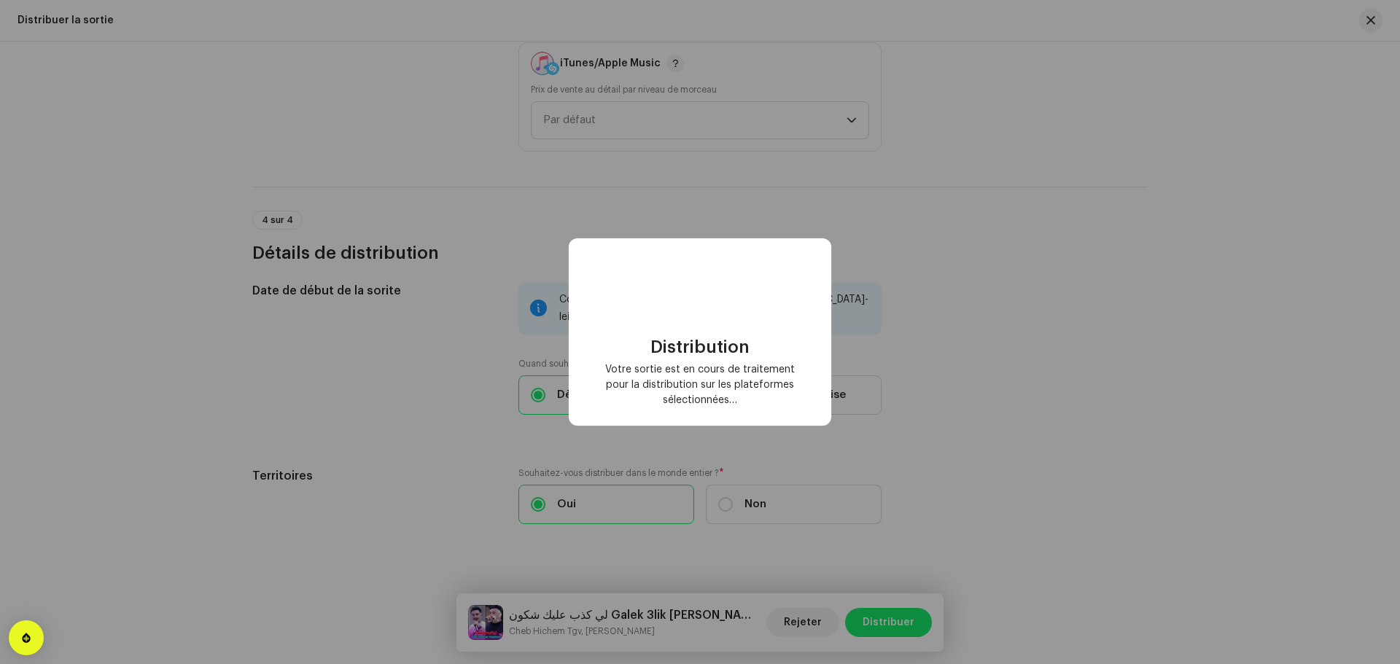
checkbox input "false"
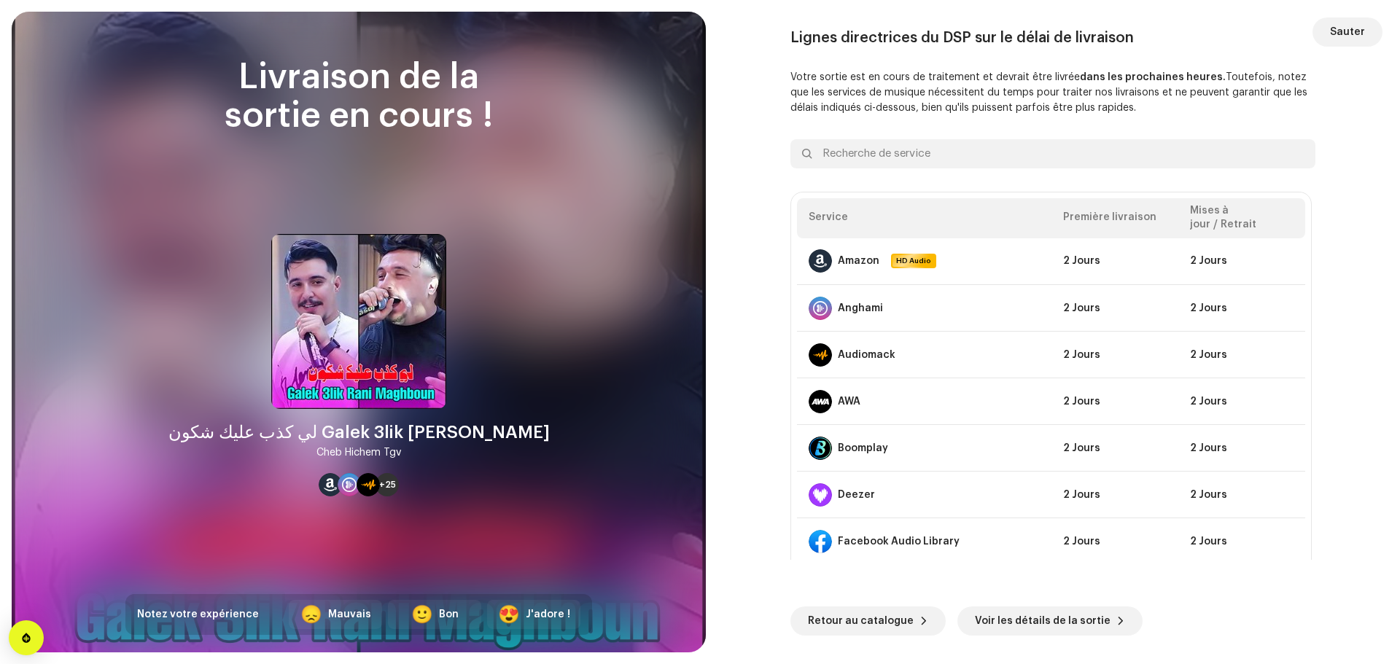
click at [1344, 30] on span "Sauter" at bounding box center [1347, 31] width 35 height 29
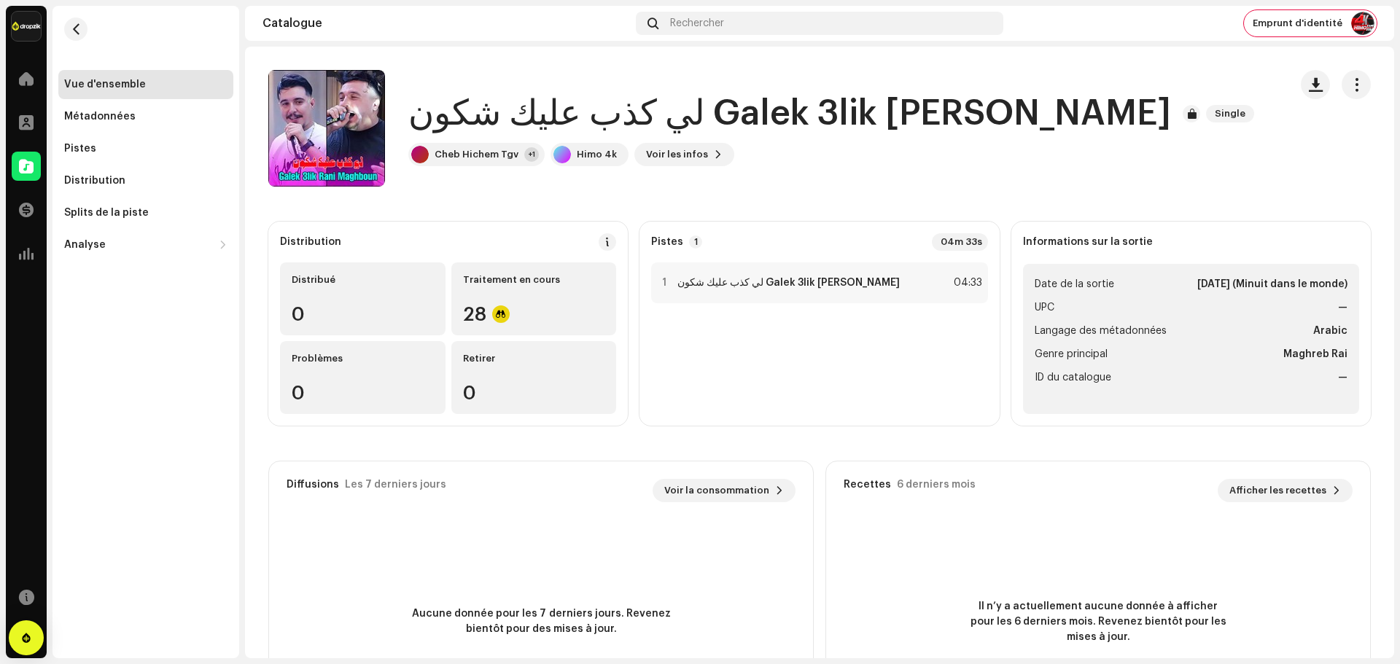
click at [1320, 9] on div "Catalogue Rechercher Emprunt d'identité" at bounding box center [819, 23] width 1149 height 35
click at [1328, 26] on span "Emprunt d'identité" at bounding box center [1298, 23] width 90 height 12
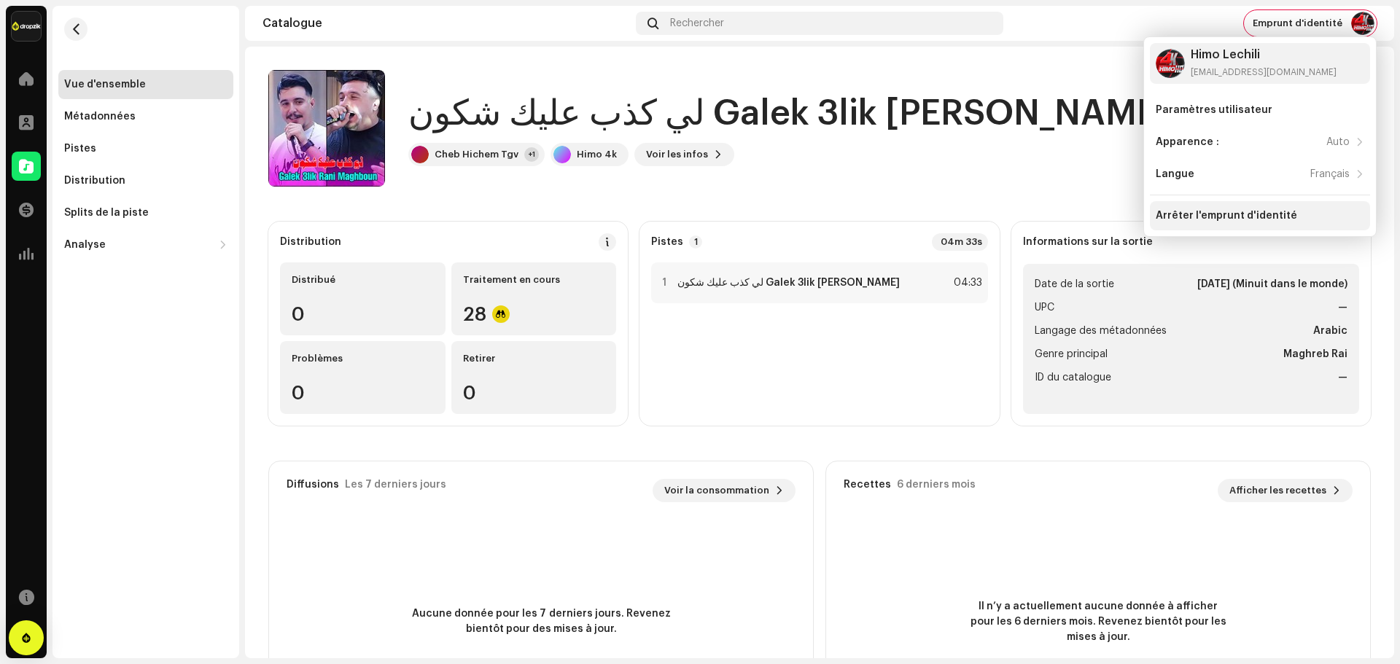
click at [1215, 222] on div "Arrêter l'emprunt d'identité" at bounding box center [1260, 215] width 220 height 29
